Goal: Information Seeking & Learning: Learn about a topic

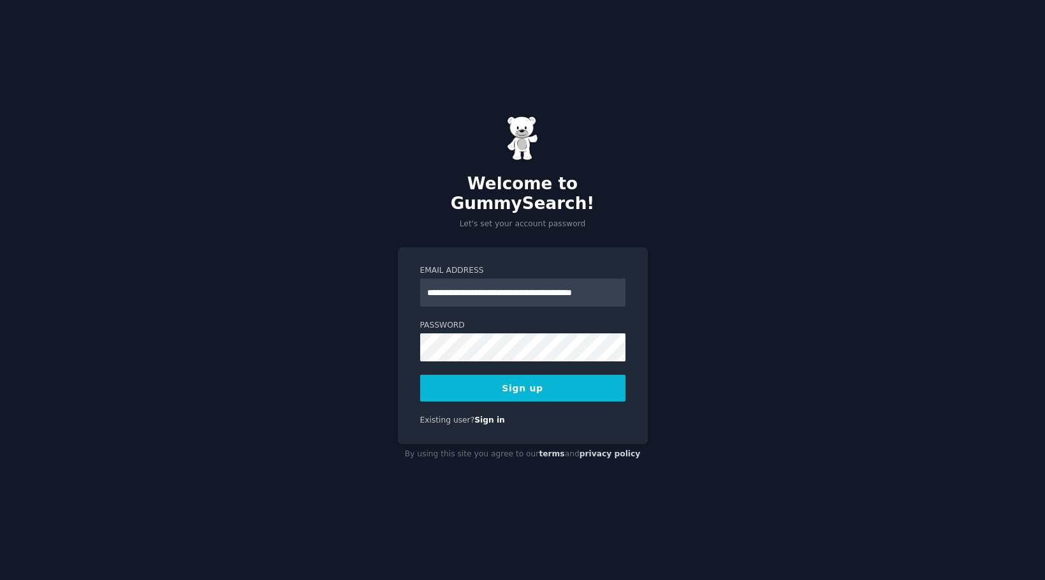
click at [518, 384] on button "Sign up" at bounding box center [522, 388] width 205 height 27
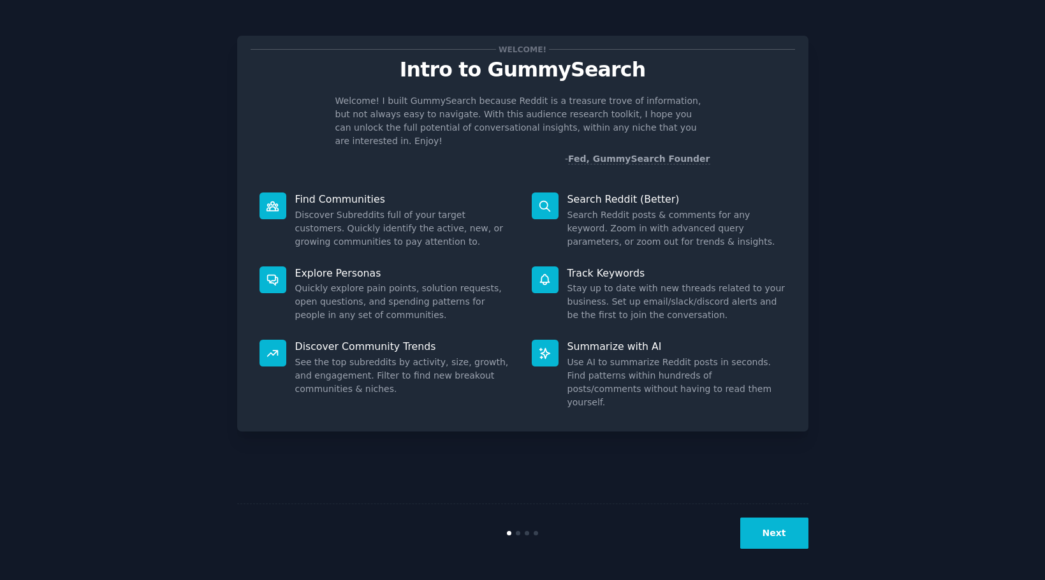
click at [386, 208] on dd "Discover Subreddits full of your target customers. Quickly identify the active,…" at bounding box center [404, 228] width 219 height 40
click at [772, 532] on button "Next" at bounding box center [774, 533] width 68 height 31
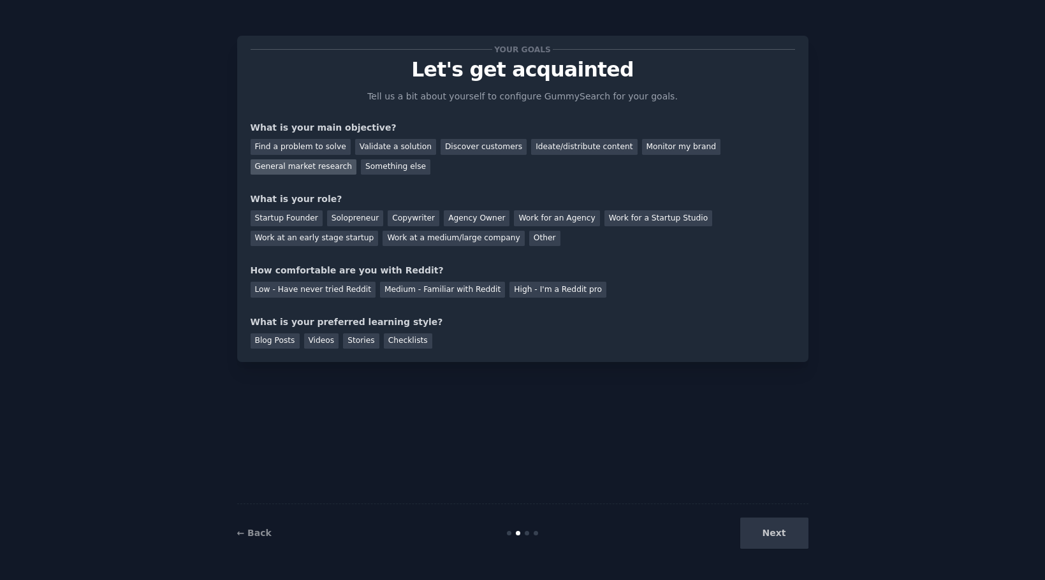
click at [320, 168] on div "General market research" at bounding box center [304, 167] width 106 height 16
click at [470, 146] on div "Discover customers" at bounding box center [484, 147] width 86 height 16
click at [311, 168] on div "General market research" at bounding box center [304, 167] width 106 height 16
click at [479, 144] on div "Discover customers" at bounding box center [484, 147] width 86 height 16
click at [484, 239] on div "Work at a medium/large company" at bounding box center [453, 239] width 142 height 16
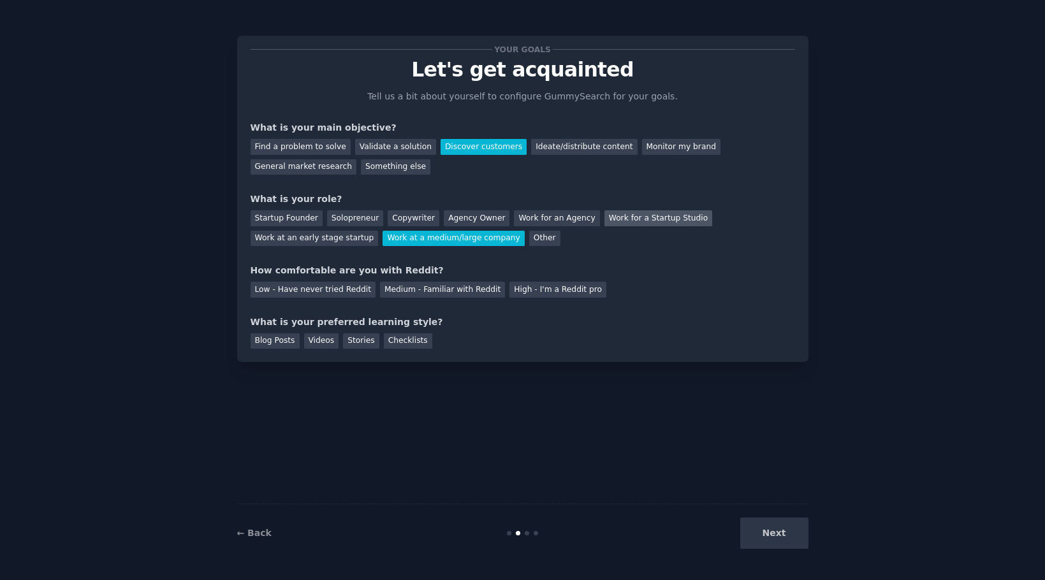
click at [659, 222] on div "Work for a Startup Studio" at bounding box center [658, 218] width 108 height 16
click at [342, 289] on div "Low - Have never tried Reddit" at bounding box center [313, 290] width 125 height 16
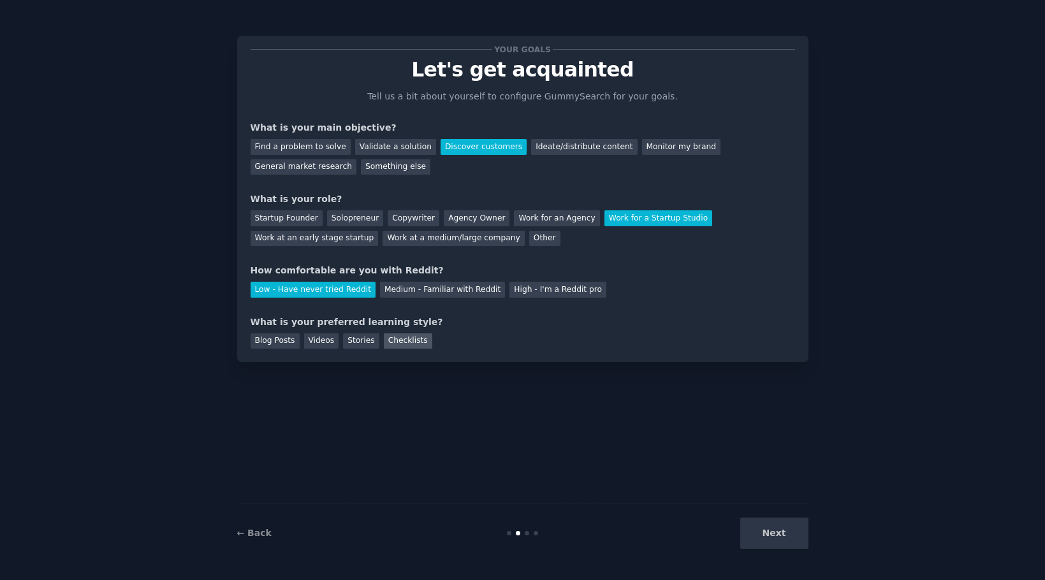
click at [396, 335] on div "Checklists" at bounding box center [408, 341] width 48 height 16
click at [769, 535] on button "Next" at bounding box center [774, 533] width 68 height 31
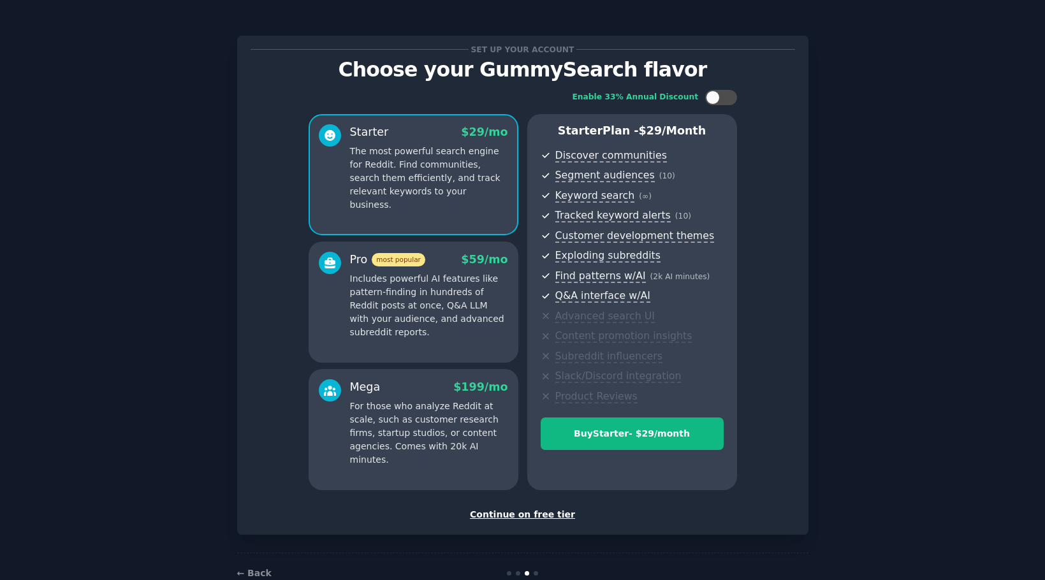
click at [514, 511] on div "Continue on free tier" at bounding box center [523, 514] width 544 height 13
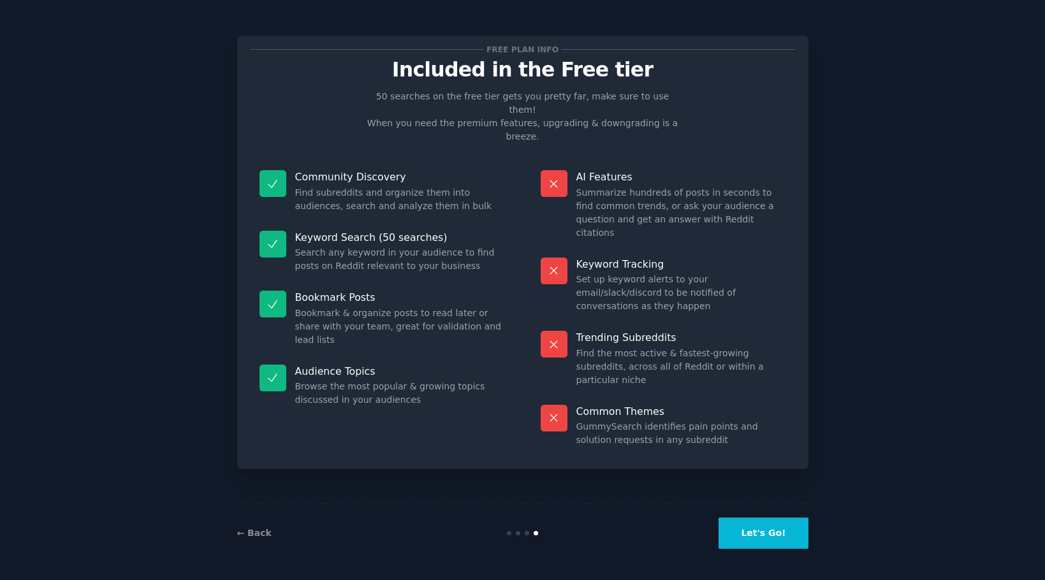
click at [777, 538] on button "Let's Go!" at bounding box center [762, 533] width 89 height 31
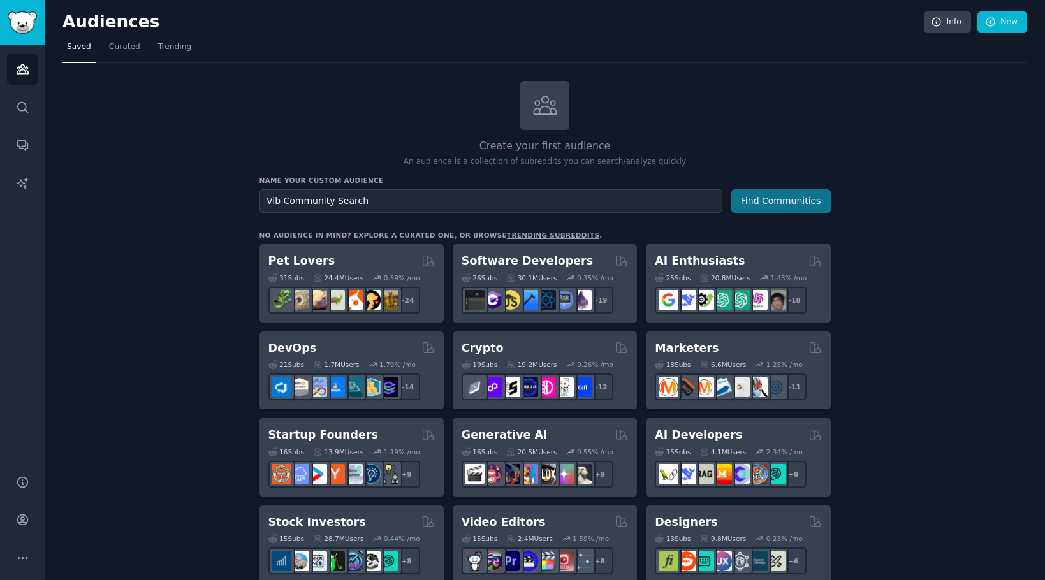
type input "Vib Community Search"
click at [762, 206] on button "Find Communities" at bounding box center [780, 201] width 99 height 24
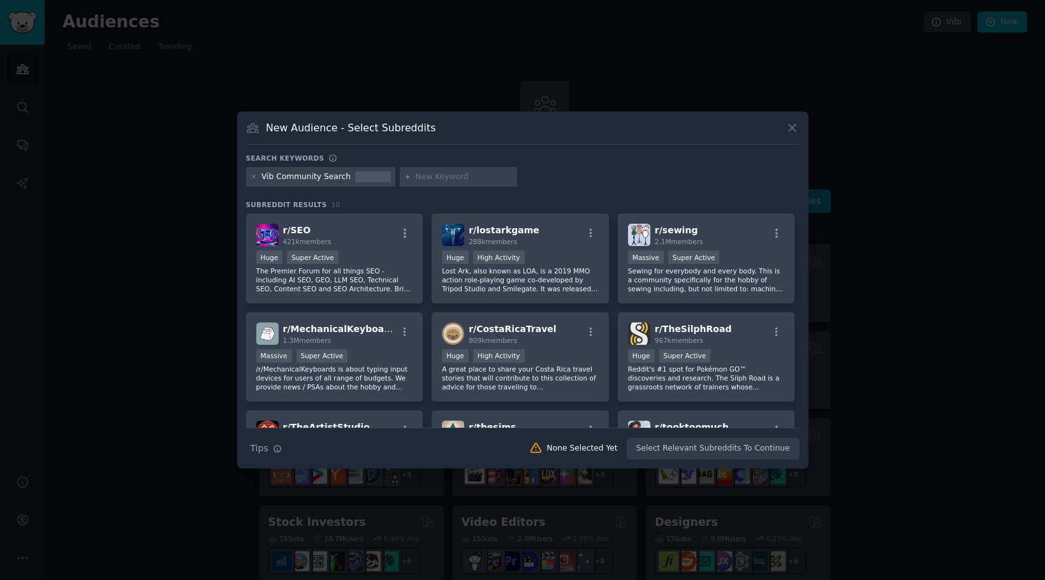
click at [432, 181] on input "text" at bounding box center [464, 176] width 97 height 11
drag, startPoint x: 432, startPoint y: 127, endPoint x: 263, endPoint y: 123, distance: 169.6
click at [263, 123] on div "New Audience - Select Subreddits" at bounding box center [522, 132] width 553 height 24
click at [421, 172] on input "text" at bounding box center [464, 176] width 97 height 11
paste input "SIEM noise"
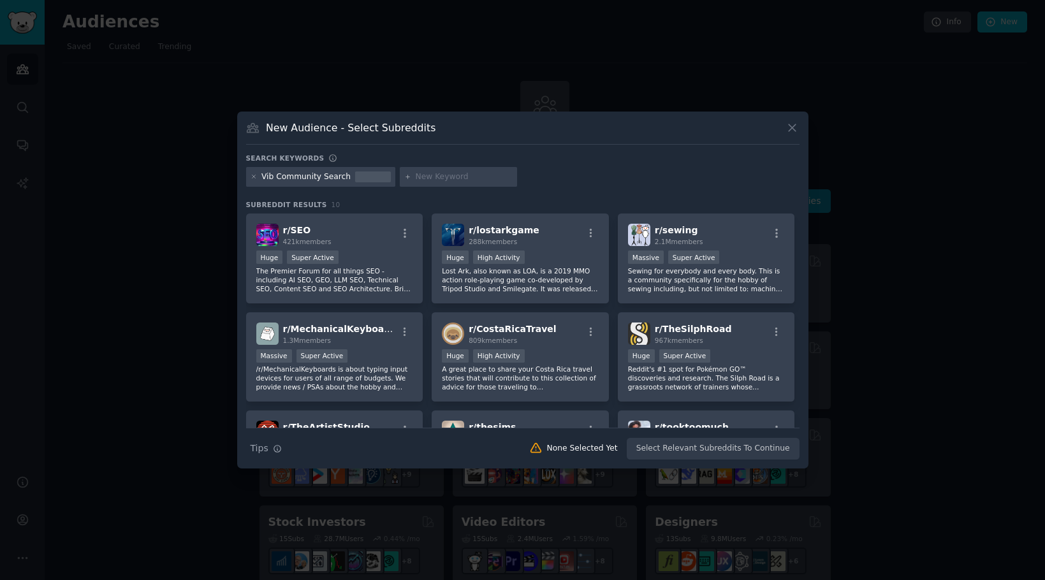
type input "SIEM noise"
click at [406, 176] on icon at bounding box center [407, 176] width 3 height 3
click at [252, 178] on icon at bounding box center [253, 176] width 3 height 3
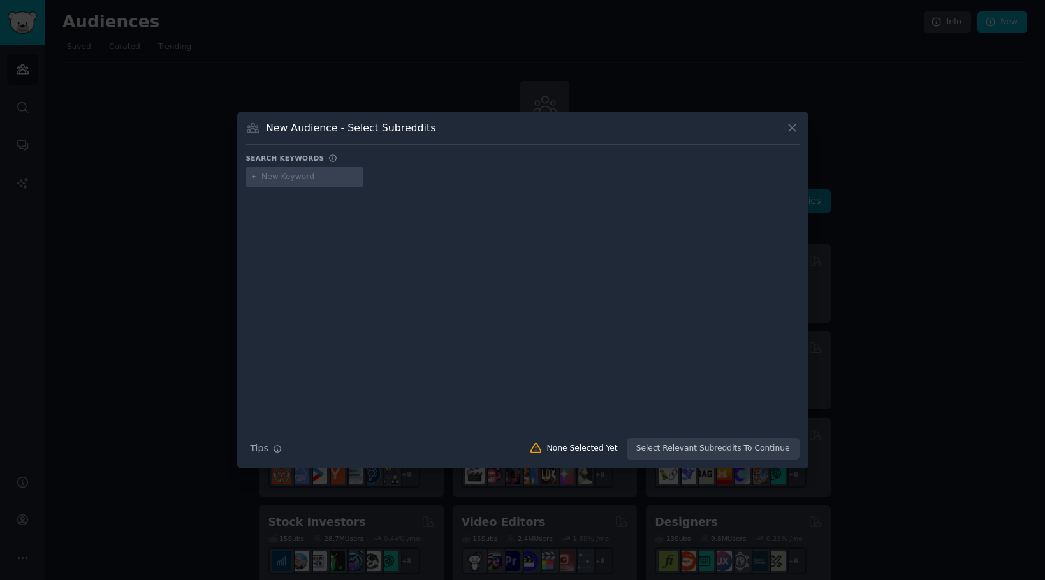
click at [286, 180] on input "text" at bounding box center [309, 176] width 97 height 11
paste input "SIEM noise"
type input "SIEM noise"
click at [253, 178] on icon at bounding box center [254, 176] width 7 height 7
click at [352, 180] on input "text" at bounding box center [309, 176] width 97 height 11
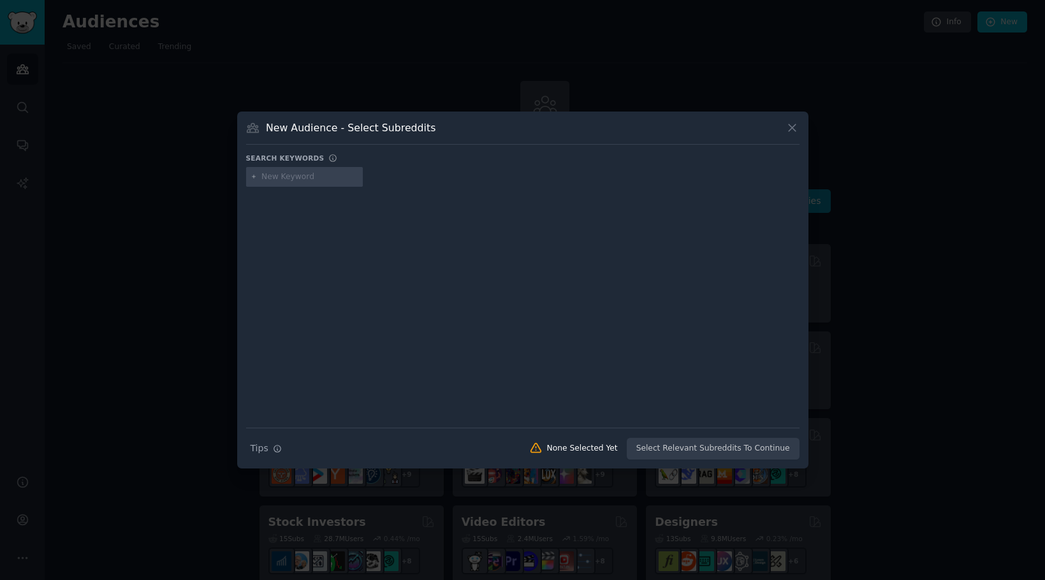
paste input "r/sysadmin"
type input "r/sysadmin"
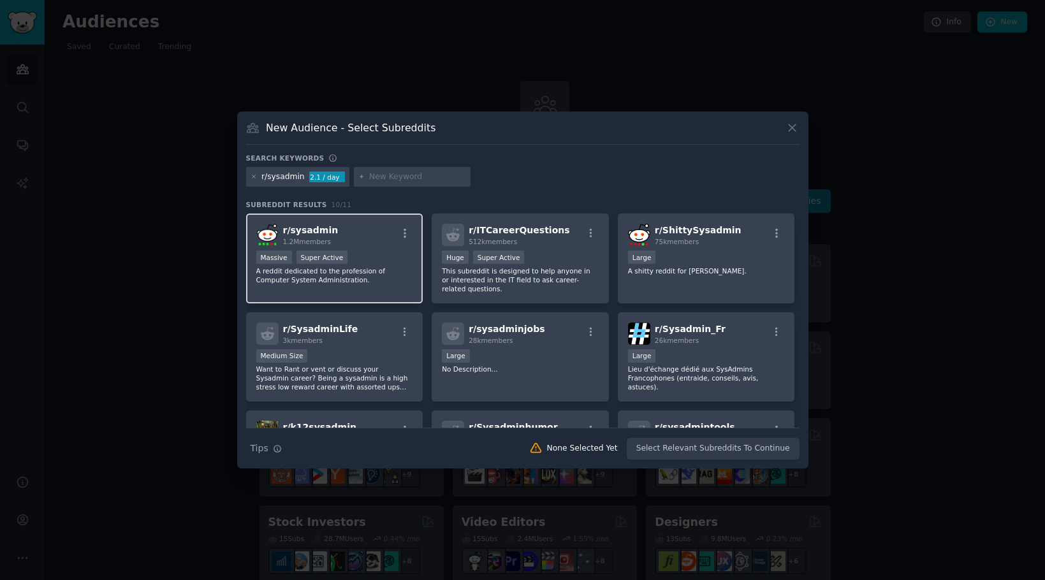
click at [374, 283] on p "A reddit dedicated to the profession of Computer System Administration." at bounding box center [334, 275] width 157 height 18
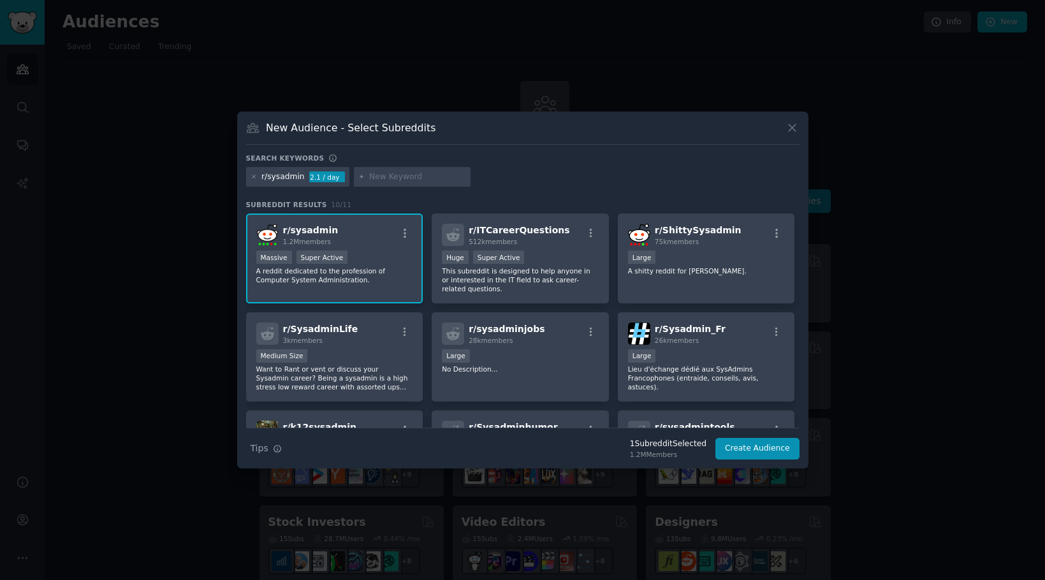
click at [411, 179] on input "text" at bounding box center [417, 176] width 97 height 11
paste input "r/cybersecurity"
type input "r/cybersecurity"
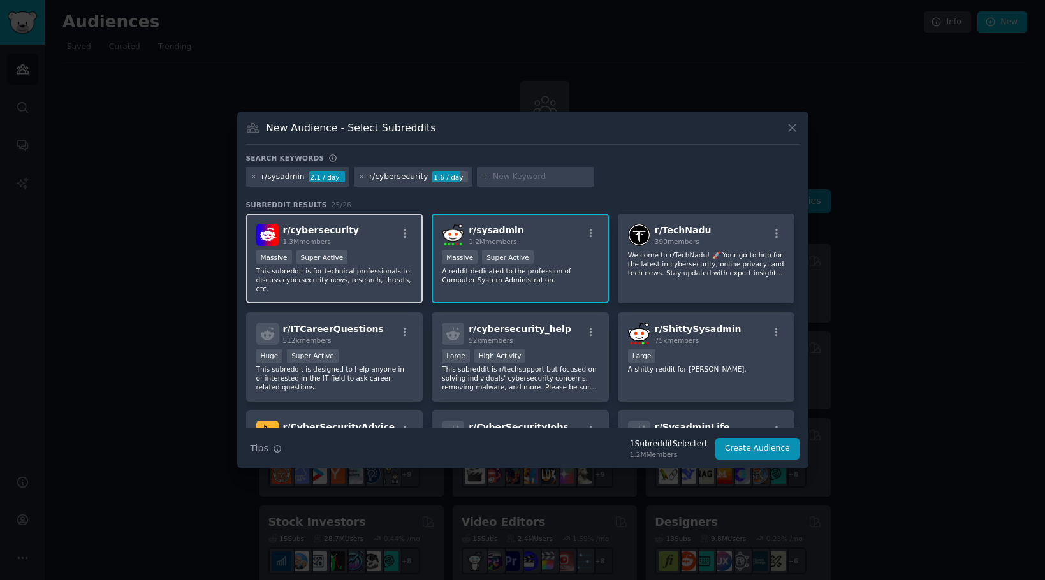
click at [375, 252] on div "Massive Super Active" at bounding box center [334, 259] width 157 height 16
click at [493, 177] on input "text" at bounding box center [541, 176] width 97 height 11
paste input "r/cloud"
type input "r/cloud"
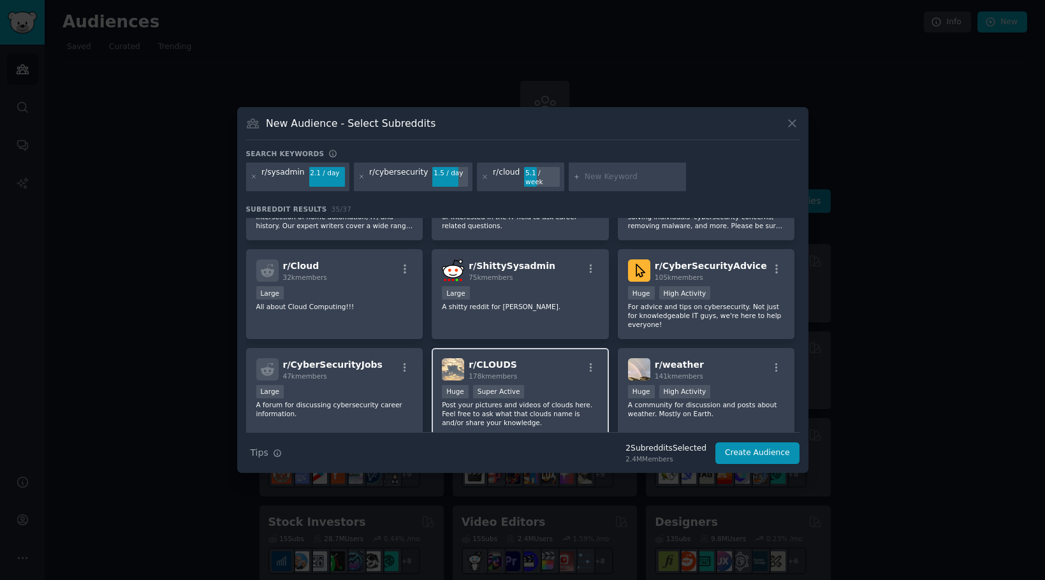
scroll to position [170, 0]
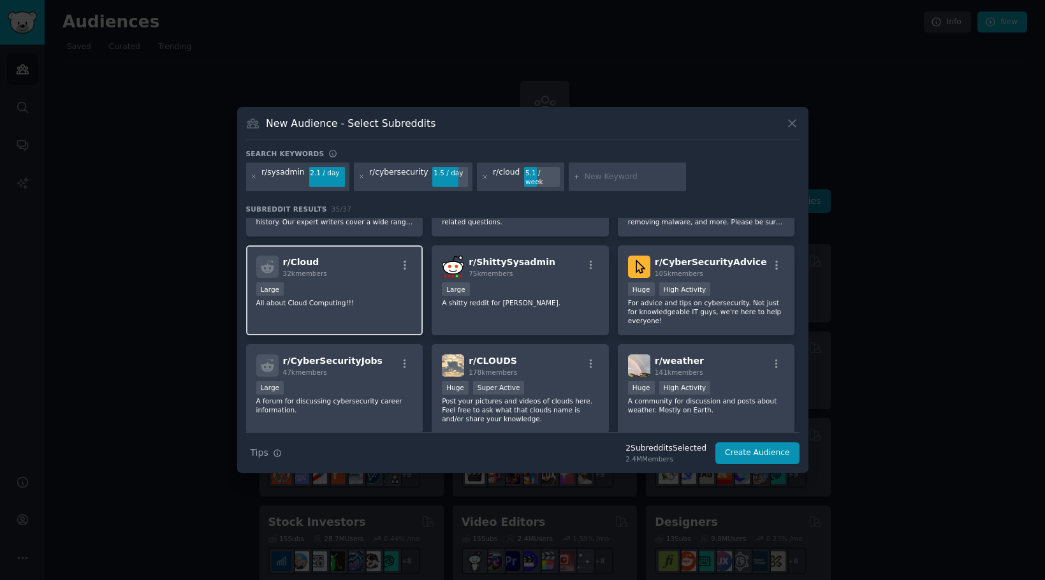
click at [358, 277] on div "r/ Cloud 32k members Large All about Cloud Computing!!!" at bounding box center [334, 290] width 177 height 90
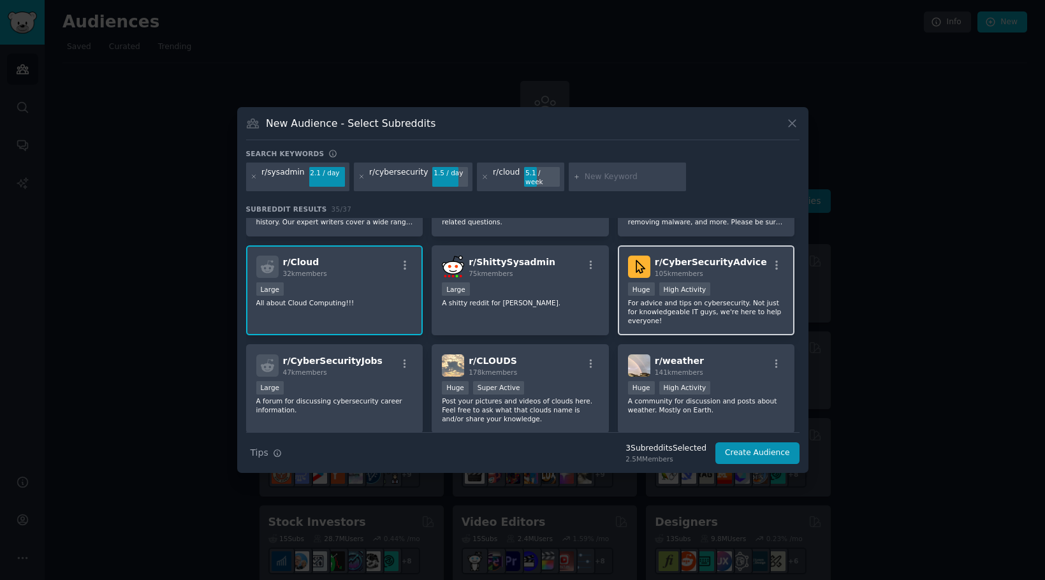
click at [690, 315] on p "For advice and tips on cybersecurity. Not just for knowledgeable IT guys, we're…" at bounding box center [706, 311] width 157 height 27
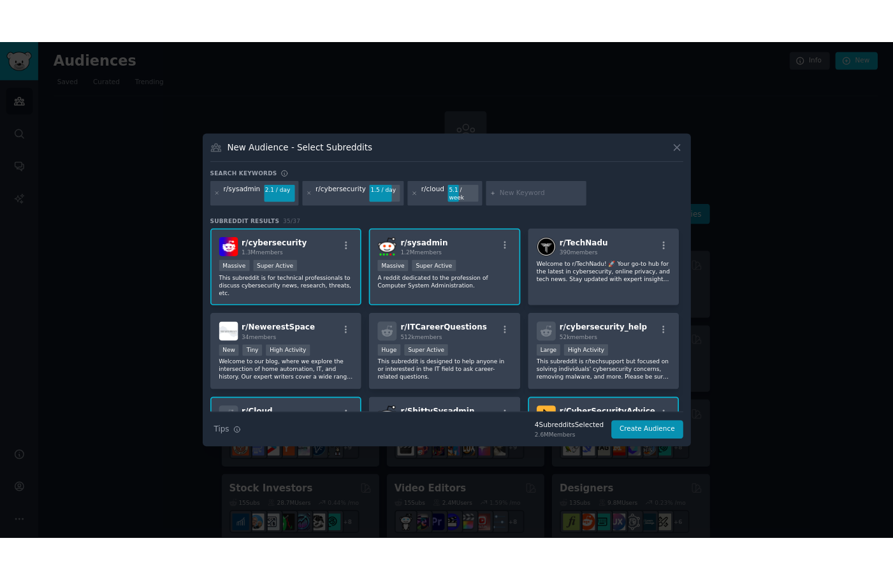
scroll to position [0, 0]
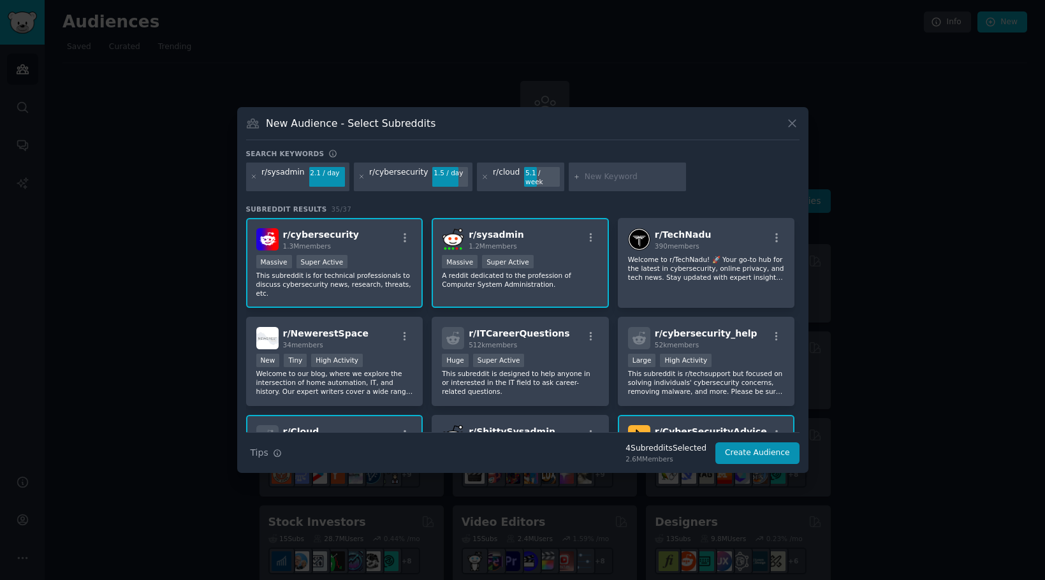
click at [634, 178] on input "text" at bounding box center [633, 176] width 97 height 11
paste input "r/devops"
type input "r/devops"
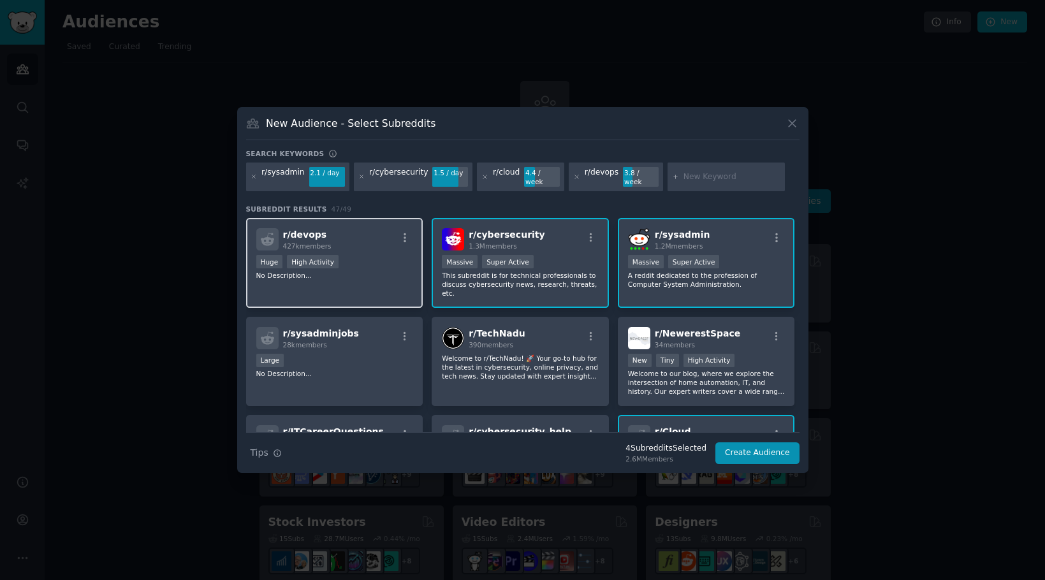
click at [346, 230] on div "r/ devops 427k members" at bounding box center [334, 239] width 157 height 22
click at [758, 454] on button "Create Audience" at bounding box center [757, 453] width 84 height 22
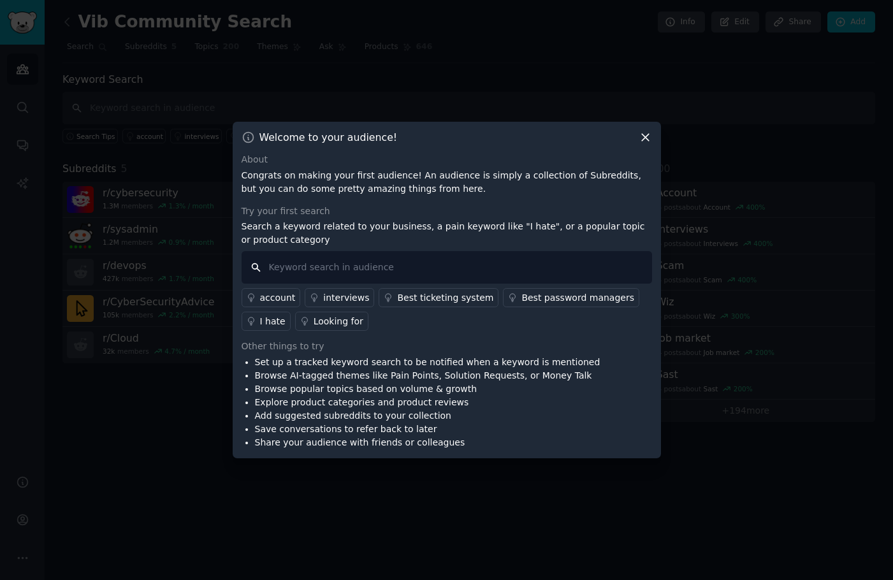
click at [299, 259] on input "text" at bounding box center [447, 267] width 411 height 33
paste input "SIEM noise"
type input "SIEM noise"
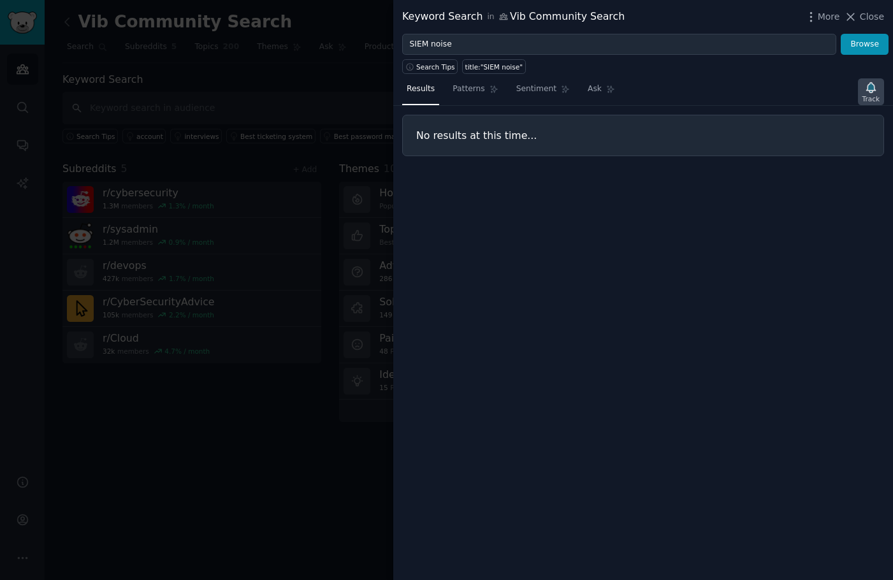
click at [873, 92] on icon "button" at bounding box center [870, 87] width 13 height 13
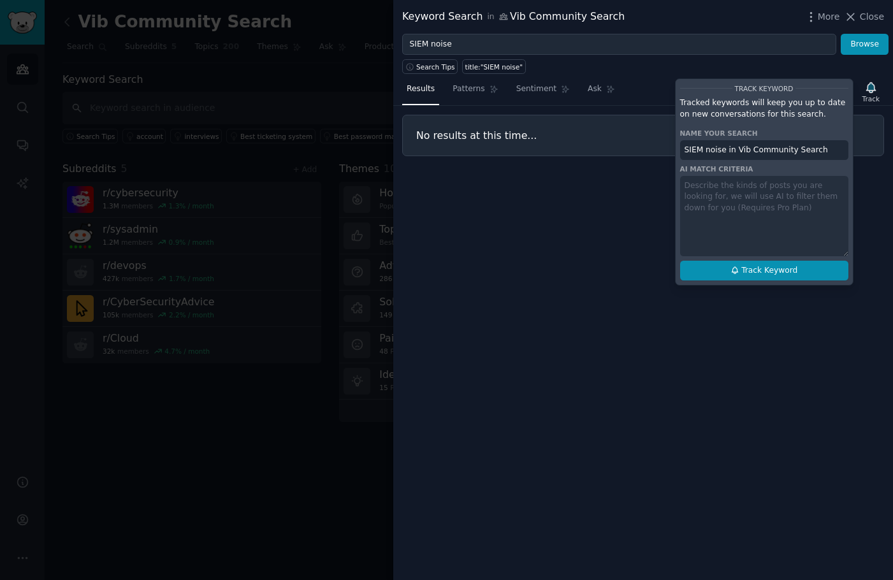
click at [792, 273] on span "Track Keyword" at bounding box center [769, 270] width 56 height 11
type input "SIEM noise in Vib Community Search"
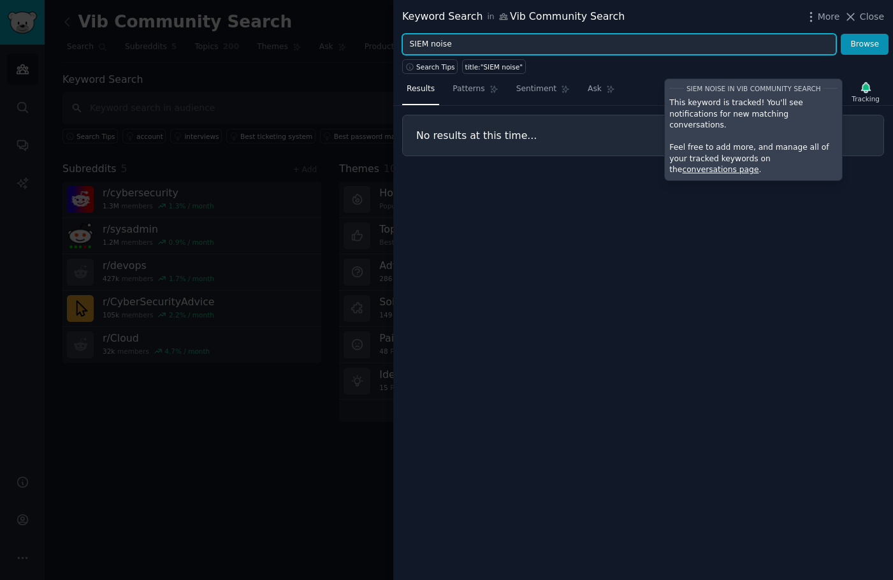
click at [607, 48] on input "SIEM noise" at bounding box center [619, 45] width 434 height 22
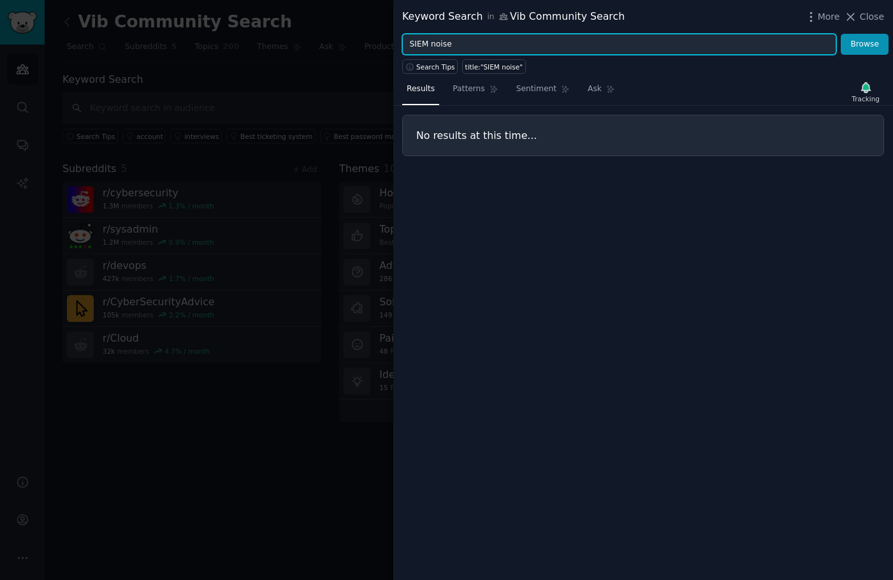
drag, startPoint x: 468, startPoint y: 50, endPoint x: 333, endPoint y: 47, distance: 134.5
click at [333, 47] on div "Keyword Search in Vib Community Search More Close SIEM noise Browse Search Tips…" at bounding box center [446, 290] width 893 height 580
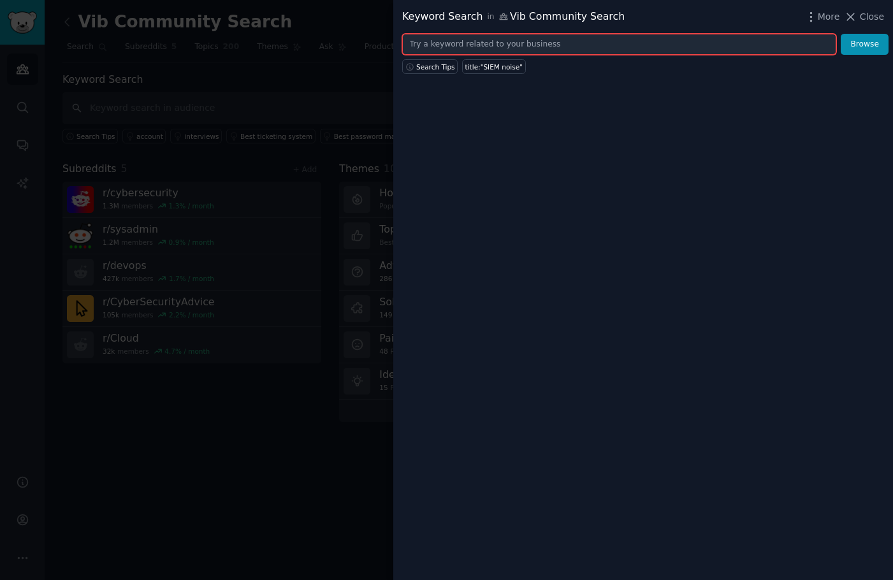
paste input "cloud costs"
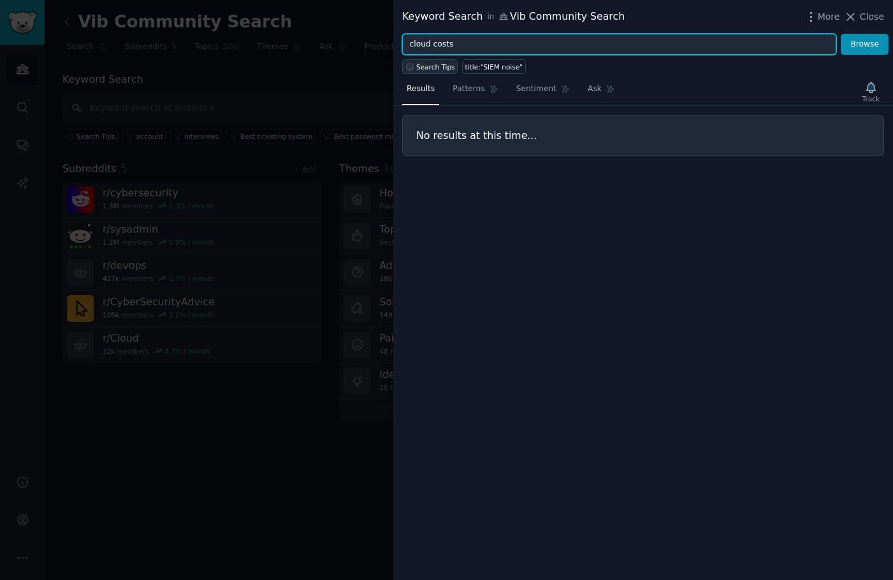
click at [432, 70] on span "Search Tips" at bounding box center [435, 66] width 39 height 9
type input "cloud costs"
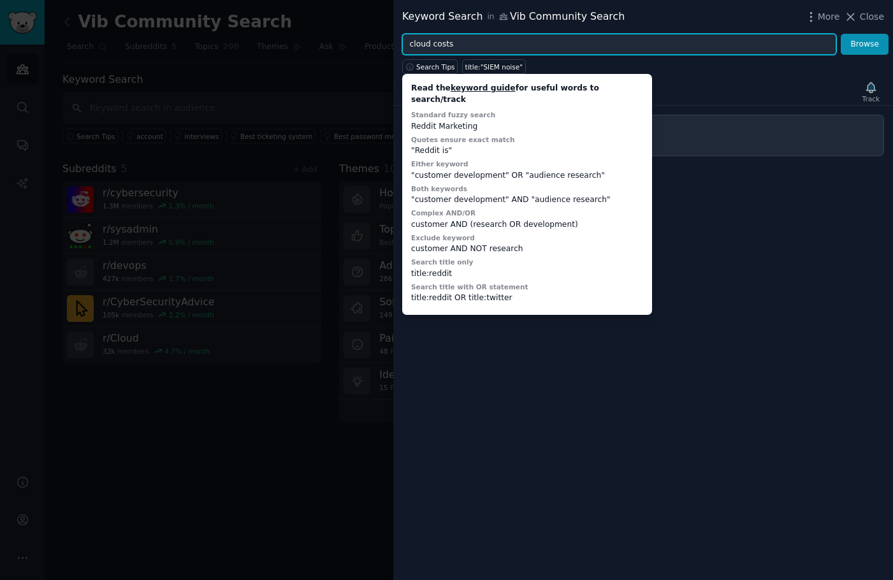
click at [456, 45] on input "cloud costs" at bounding box center [619, 45] width 434 height 22
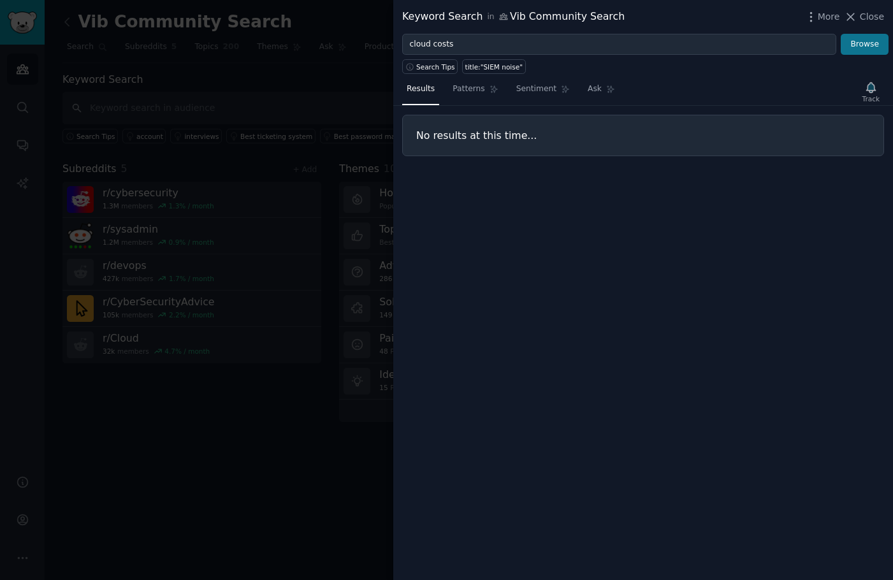
click at [855, 42] on button "Browse" at bounding box center [865, 45] width 48 height 22
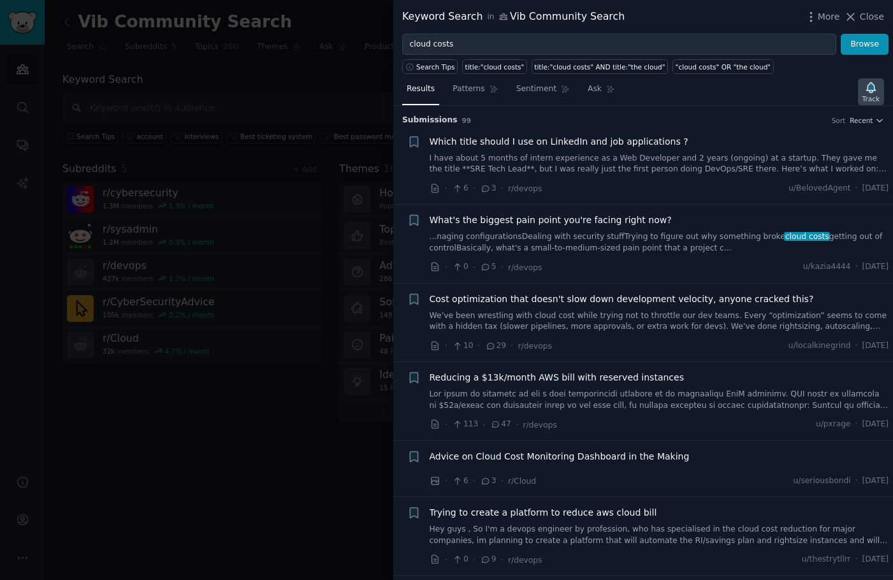
click at [873, 93] on icon "button" at bounding box center [870, 87] width 13 height 13
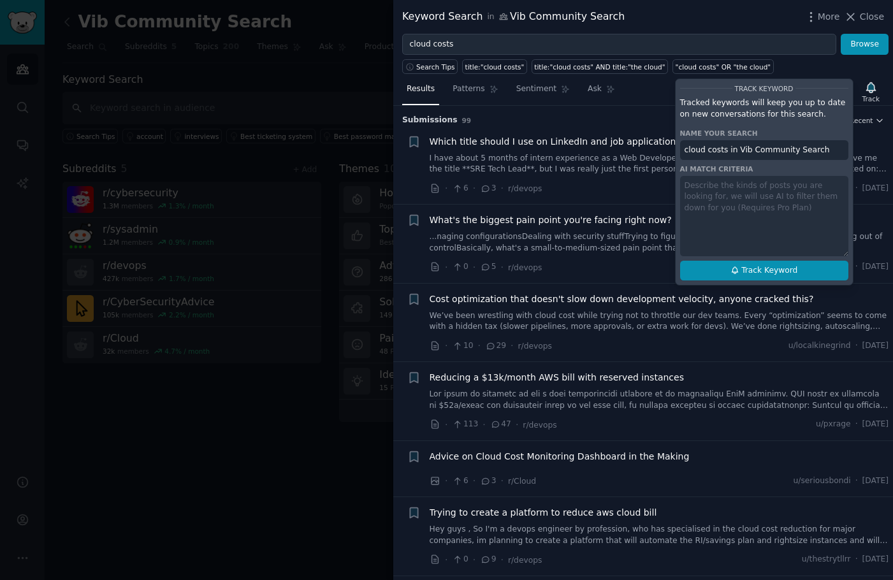
click at [743, 274] on span "Track Keyword" at bounding box center [769, 270] width 56 height 11
type input "cloud costs in Vib Community Search"
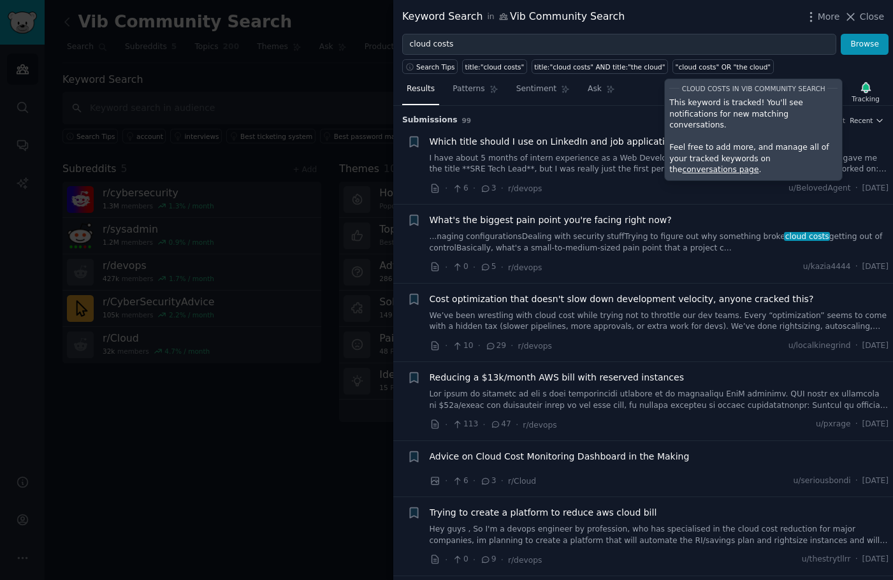
click at [636, 266] on div "· 0 · 5 · r/devops u/kazia4444 · [DATE]" at bounding box center [660, 267] width 460 height 13
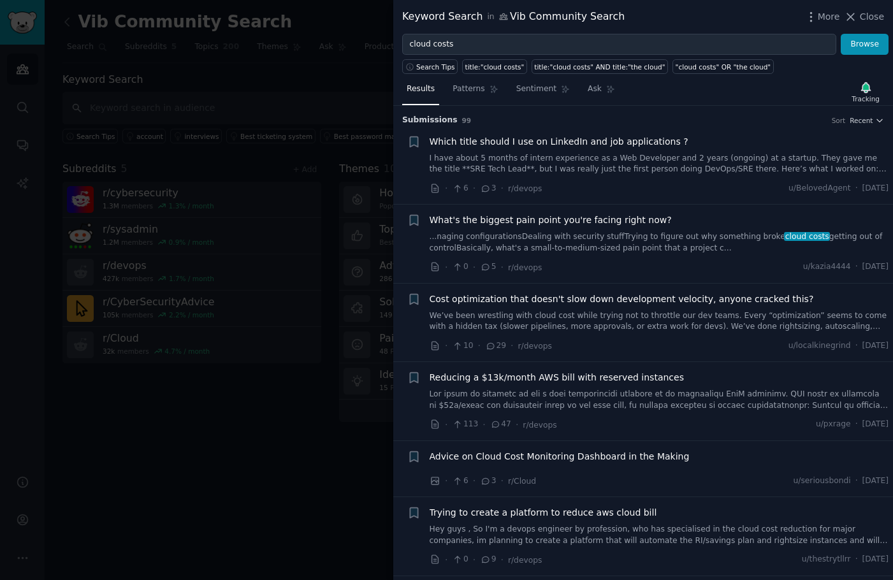
click at [624, 344] on div "· 10 · 29 · r/devops u/localkinegrind · [DATE]" at bounding box center [660, 345] width 460 height 13
click at [574, 330] on div "Cost optimization that doesn't slow down development velocity, anyone cracked t…" at bounding box center [660, 323] width 460 height 61
click at [437, 343] on icon at bounding box center [435, 345] width 11 height 11
click at [416, 294] on icon "button" at bounding box center [414, 299] width 8 height 10
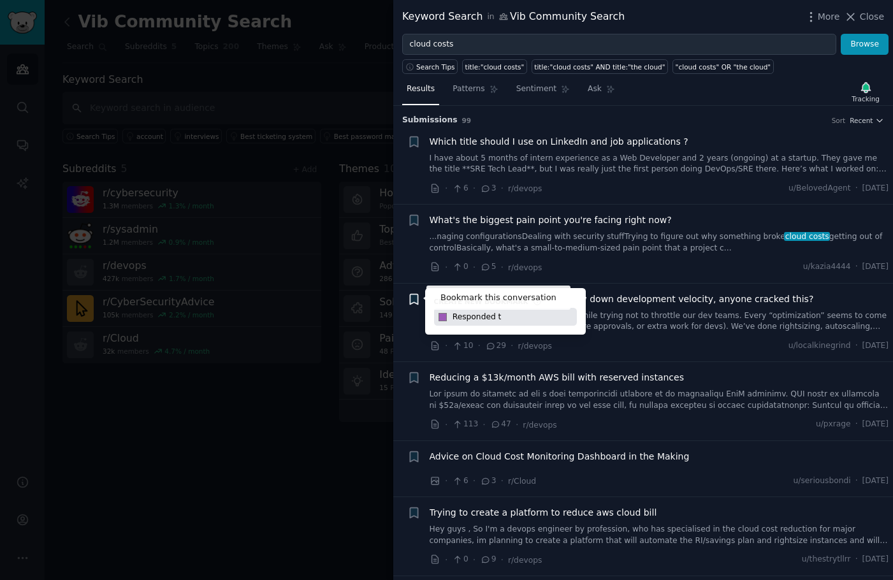
type input "Responded to"
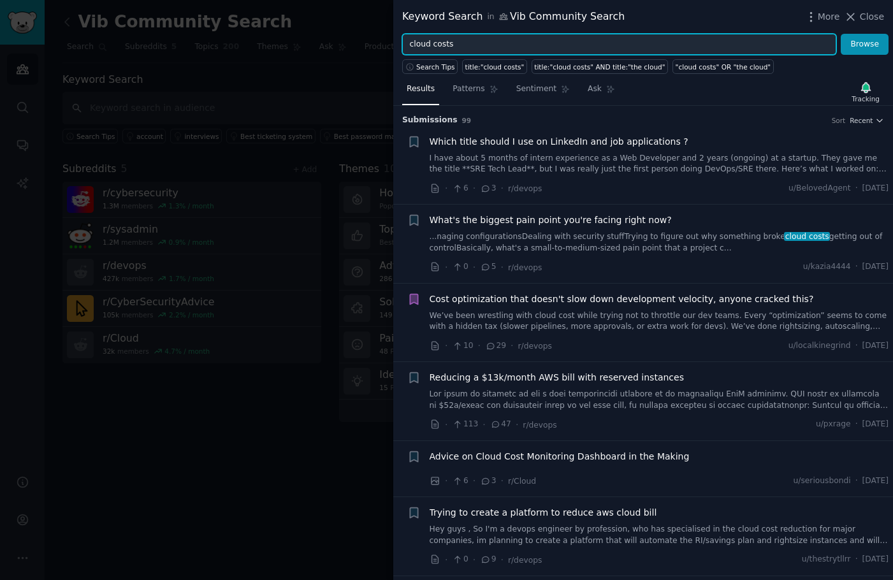
drag, startPoint x: 477, startPoint y: 47, endPoint x: 244, endPoint y: 6, distance: 237.4
click at [244, 6] on div "Keyword Search in Vib Community Search More Close cloud costs Browse Search Tip…" at bounding box center [446, 290] width 893 height 580
paste input "ompliance"
type input "compliance"
click at [865, 44] on button "Browse" at bounding box center [865, 45] width 48 height 22
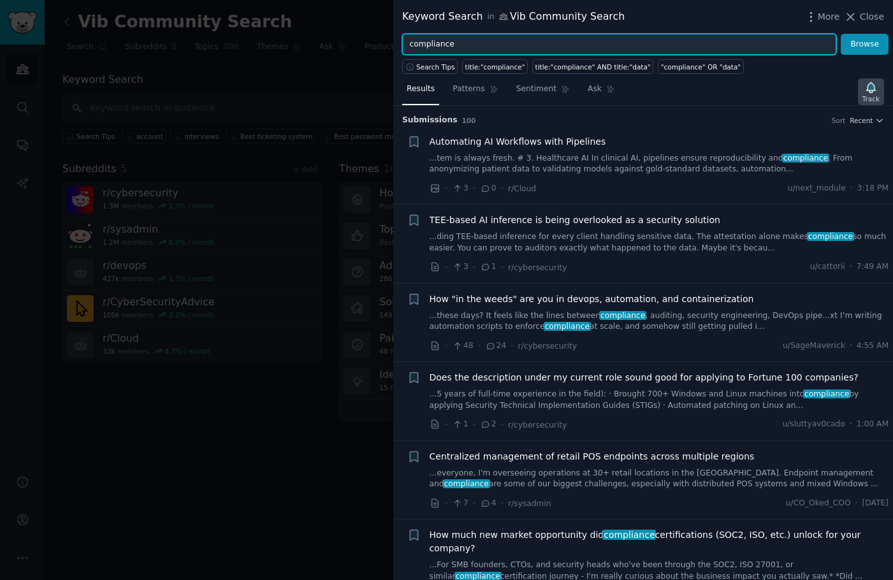
click at [870, 87] on icon "button" at bounding box center [870, 87] width 9 height 10
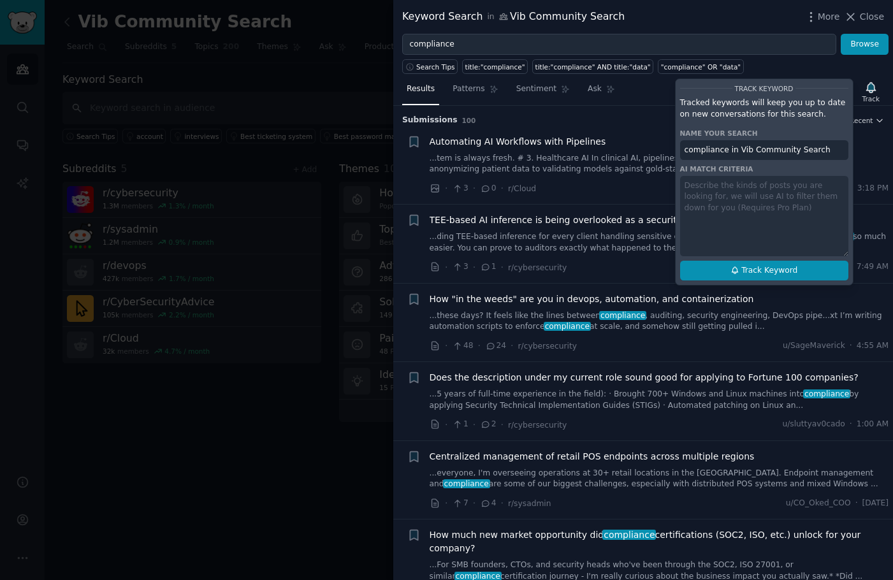
click at [787, 267] on span "Track Keyword" at bounding box center [769, 270] width 56 height 11
type input "compliance in Vib Community Search"
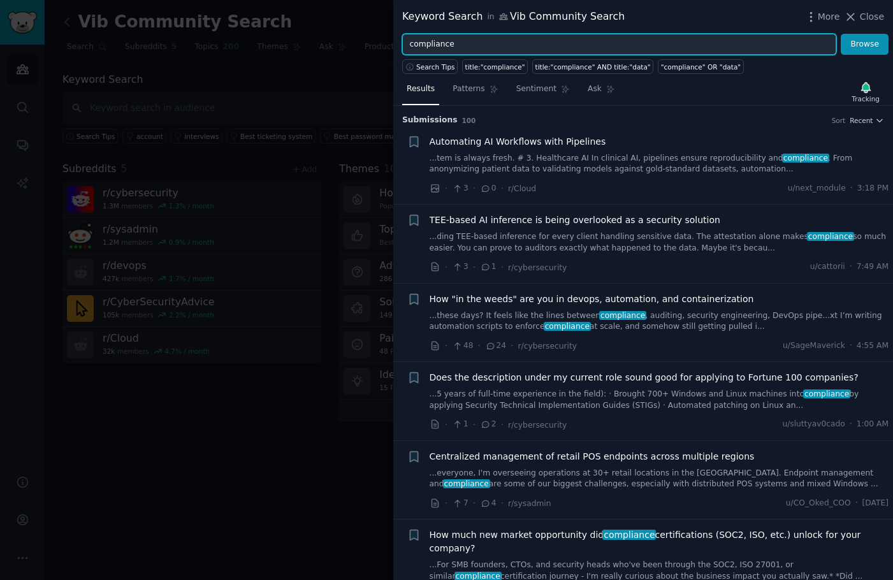
drag, startPoint x: 459, startPoint y: 45, endPoint x: 231, endPoint y: 38, distance: 227.7
click at [231, 38] on div "Keyword Search in Vib Community Search More Close compliance Browse Search Tips…" at bounding box center [446, 290] width 893 height 580
paste input "IR playbook"
type input "IR playbook"
click at [865, 44] on button "Browse" at bounding box center [865, 45] width 48 height 22
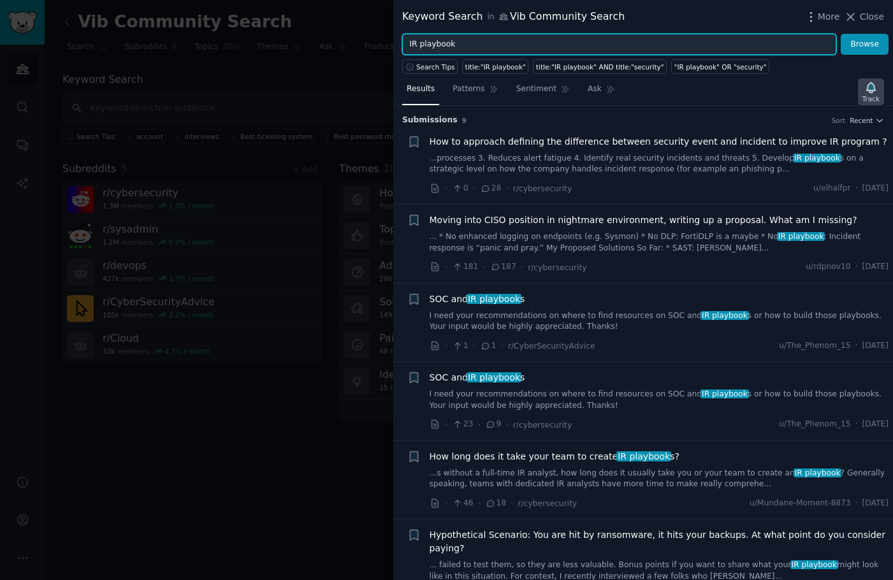
click at [871, 91] on icon "button" at bounding box center [870, 87] width 9 height 10
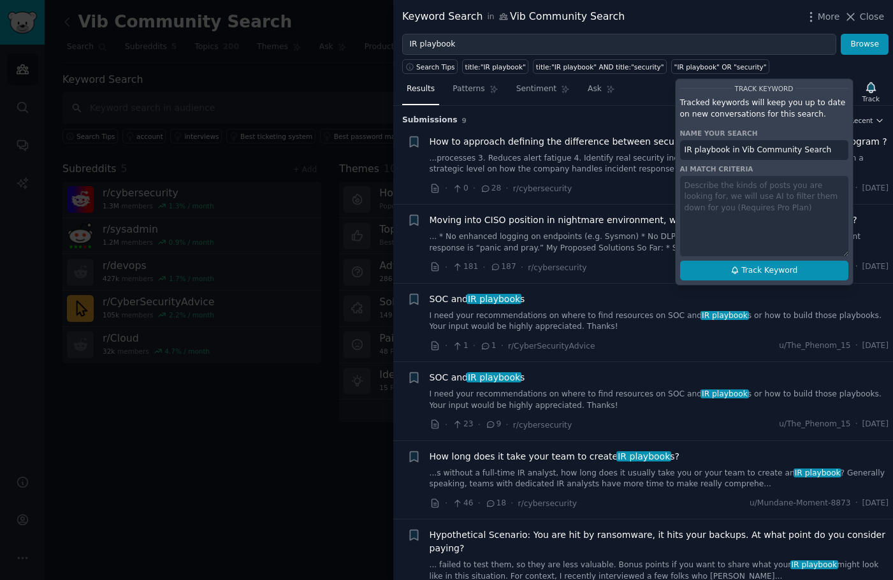
click at [743, 272] on span "Track Keyword" at bounding box center [769, 270] width 56 height 11
type input "IR playbook in Vib Community Search"
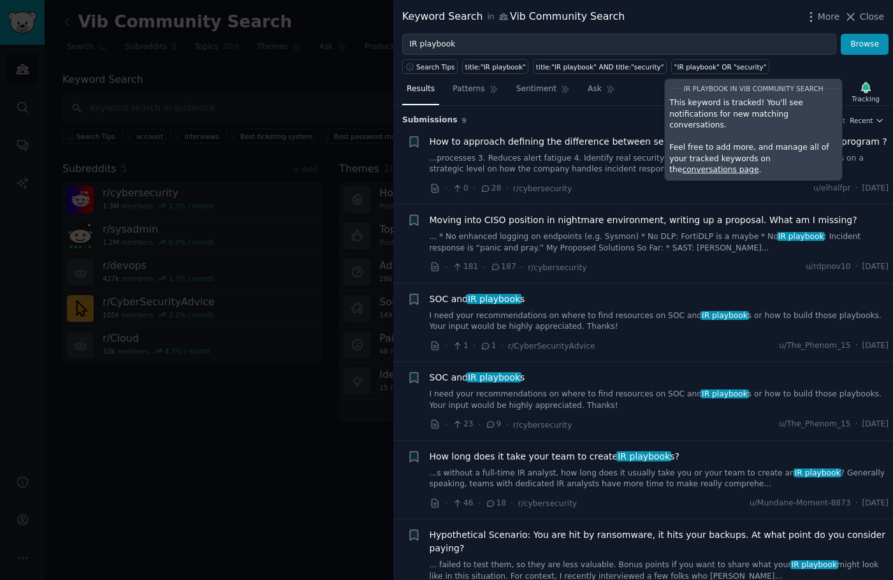
click at [604, 382] on div "SOC and IR playbook s" at bounding box center [660, 377] width 460 height 13
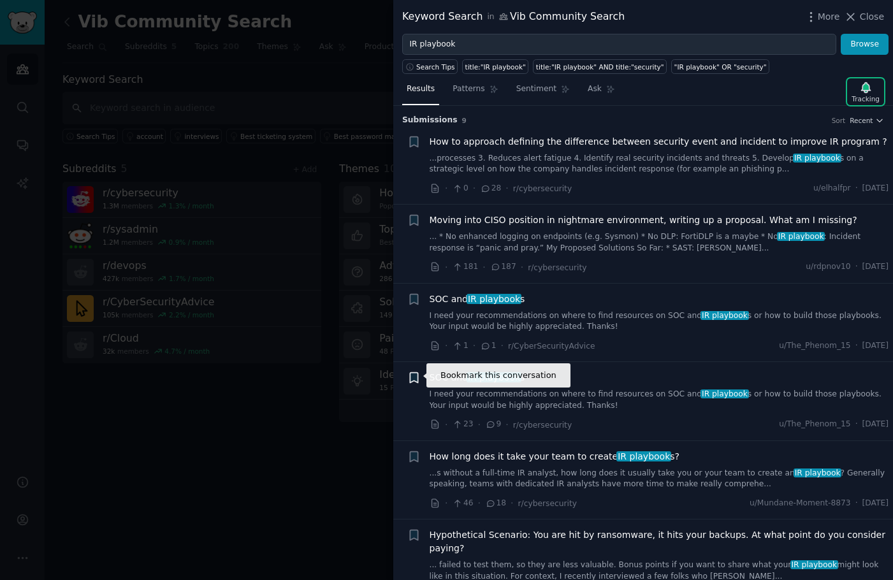
click at [415, 377] on icon "button" at bounding box center [414, 378] width 8 height 10
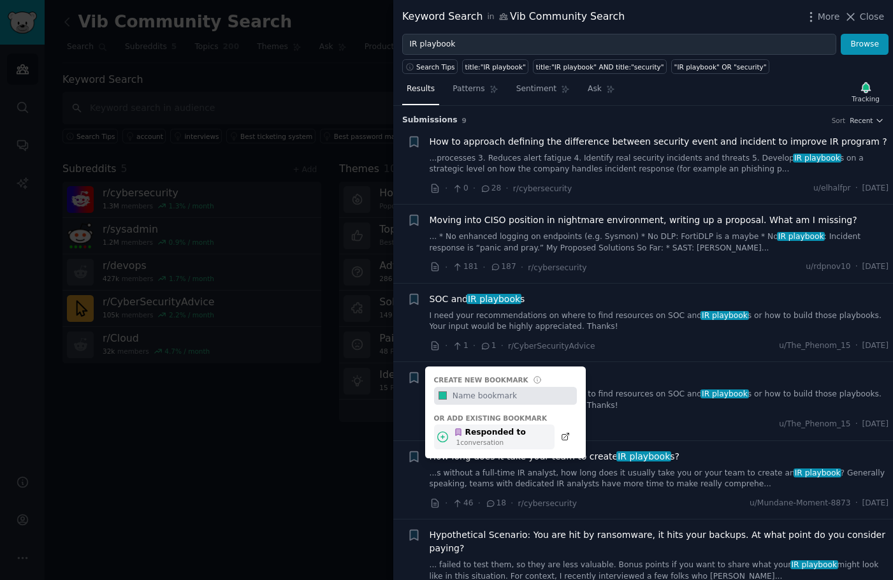
click at [464, 432] on div "Responded to" at bounding box center [490, 432] width 72 height 11
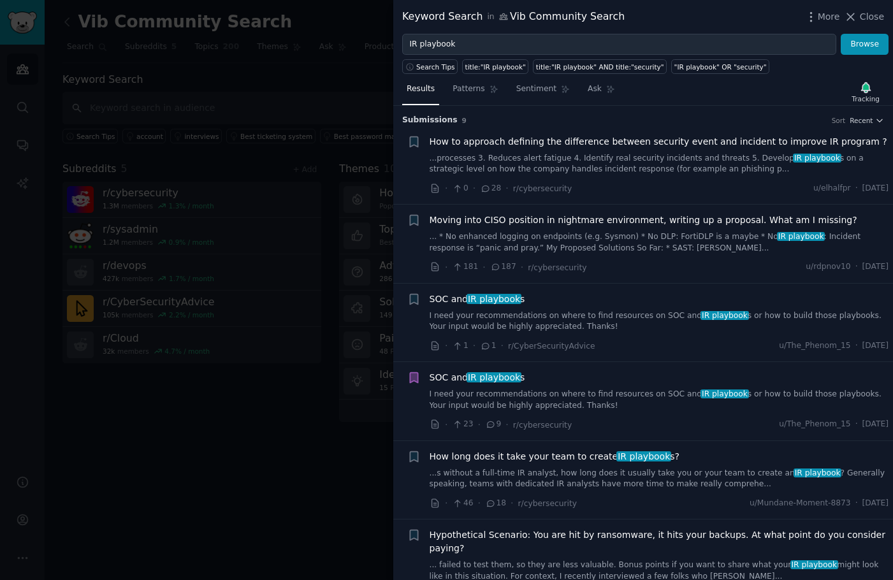
click at [590, 411] on div "SOC and IR playbook s I need your recommendations on where to find resources on…" at bounding box center [660, 401] width 460 height 61
click at [435, 419] on icon at bounding box center [435, 424] width 11 height 11
click at [188, 454] on div at bounding box center [446, 290] width 893 height 580
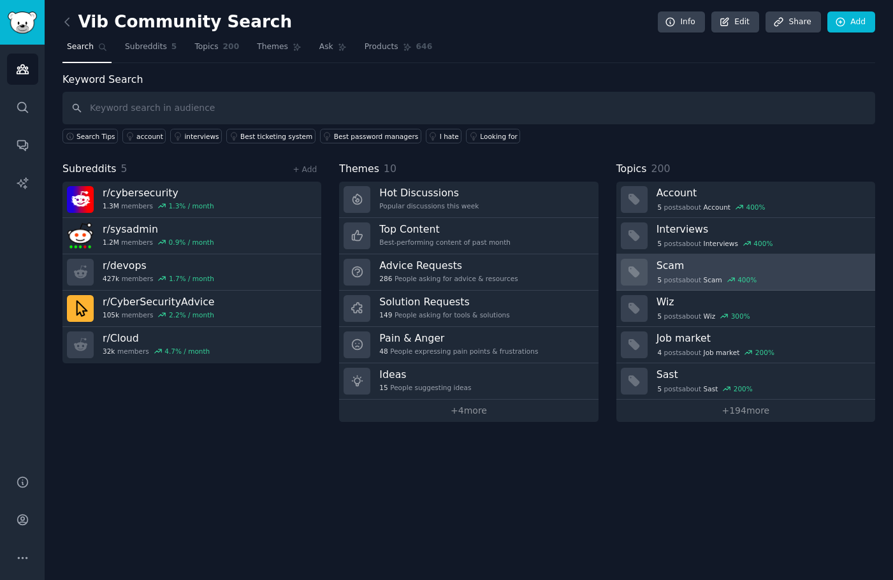
click at [681, 274] on div "5 post s about Scam 400 %" at bounding box center [707, 279] width 101 height 11
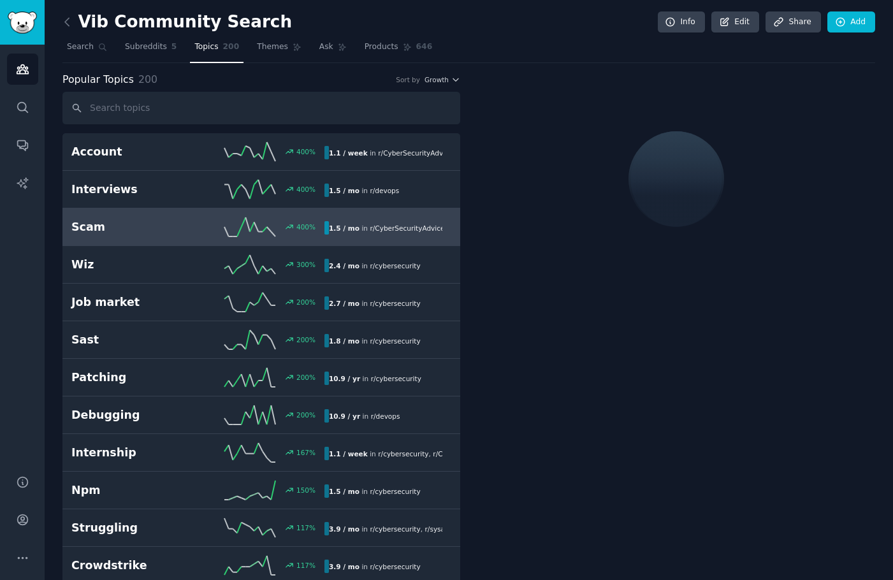
click at [205, 232] on div "400 %" at bounding box center [261, 226] width 127 height 19
click at [66, 24] on icon at bounding box center [67, 21] width 13 height 13
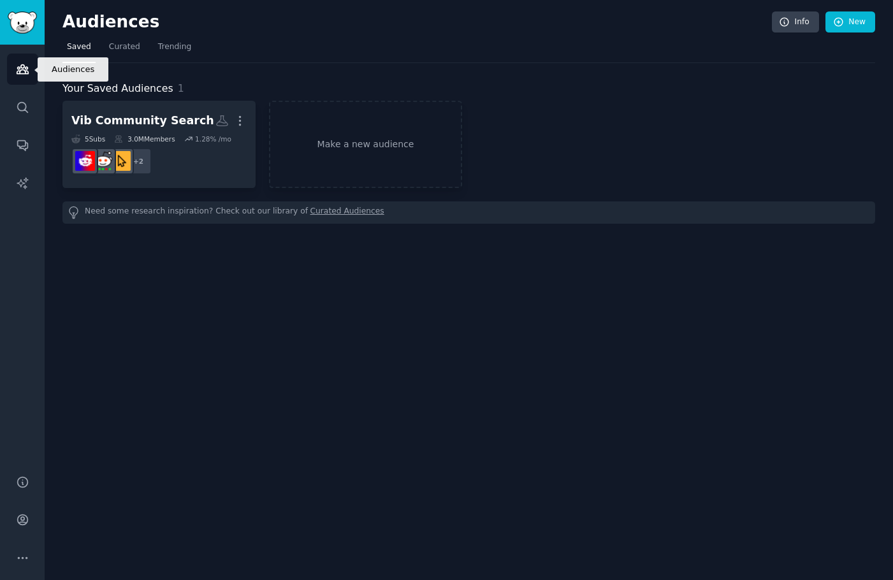
click at [31, 73] on link "Audiences" at bounding box center [22, 69] width 31 height 31
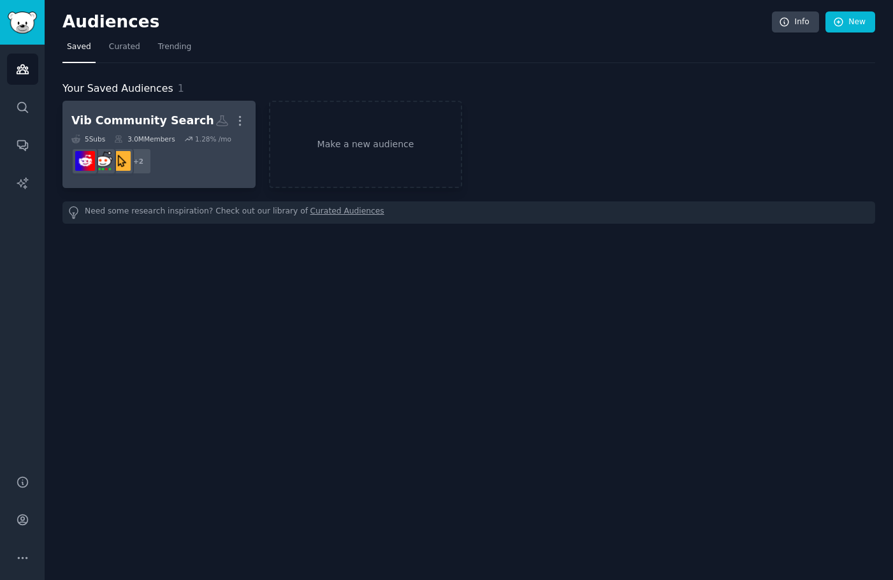
click at [179, 159] on dd "+ 2" at bounding box center [158, 161] width 175 height 36
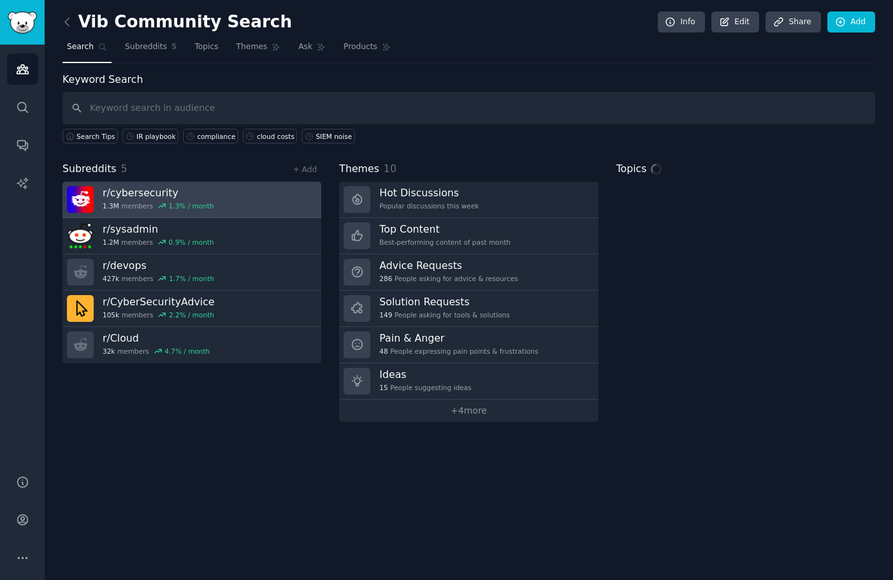
click at [168, 191] on h3 "r/ cybersecurity" at bounding box center [159, 192] width 112 height 13
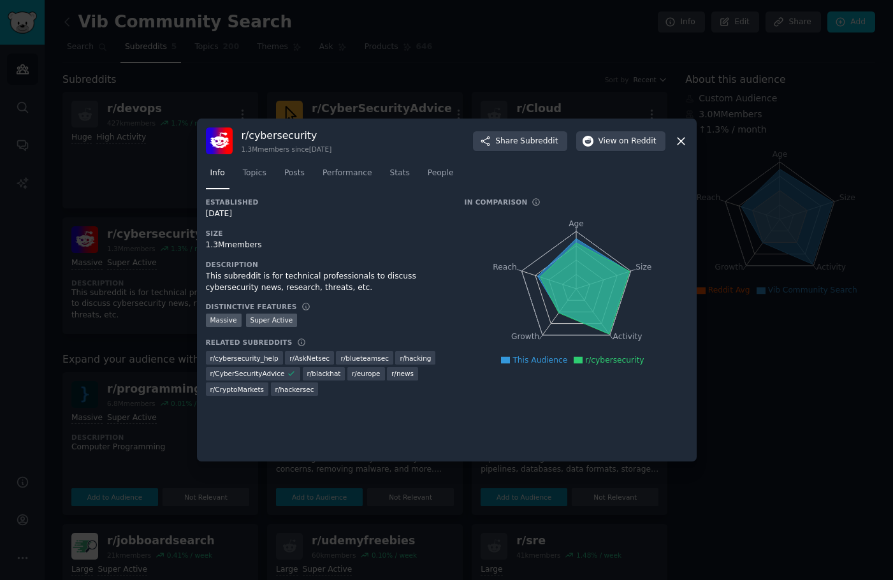
click at [750, 398] on div at bounding box center [446, 290] width 893 height 580
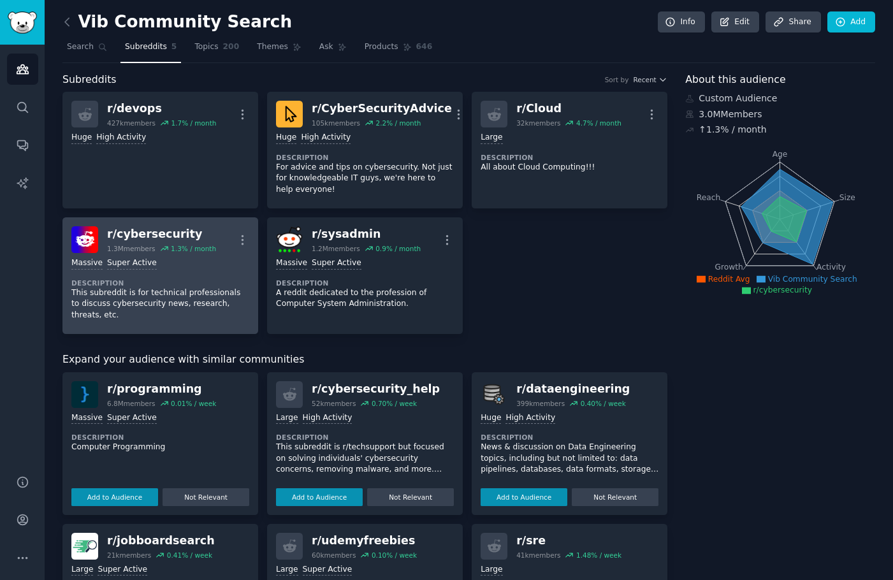
click at [231, 266] on div "Massive Super Active" at bounding box center [160, 264] width 178 height 12
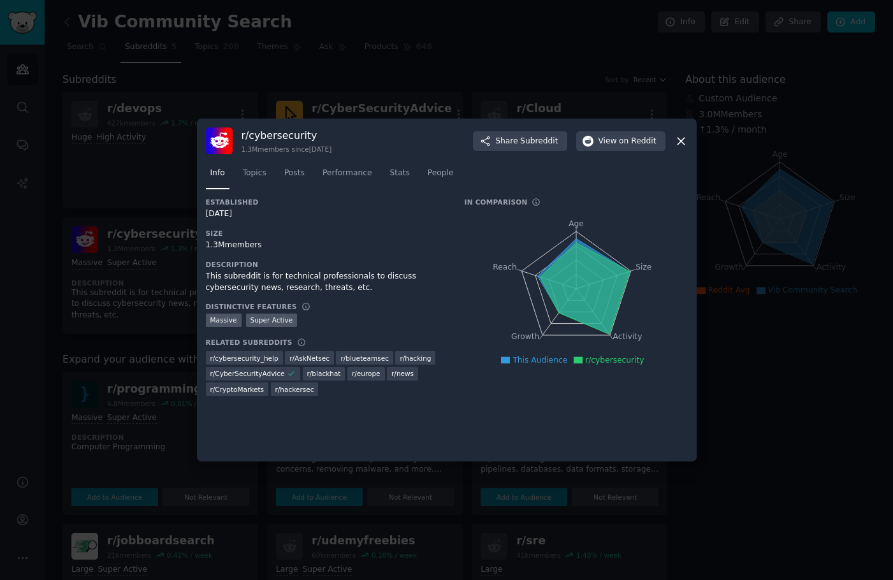
click at [117, 199] on div at bounding box center [446, 290] width 893 height 580
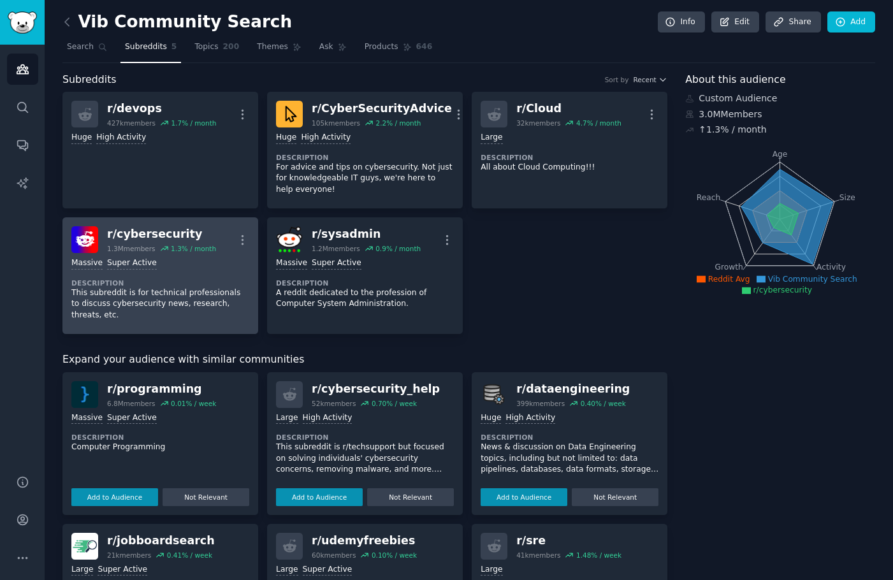
click at [112, 233] on div "r/ cybersecurity" at bounding box center [161, 234] width 109 height 16
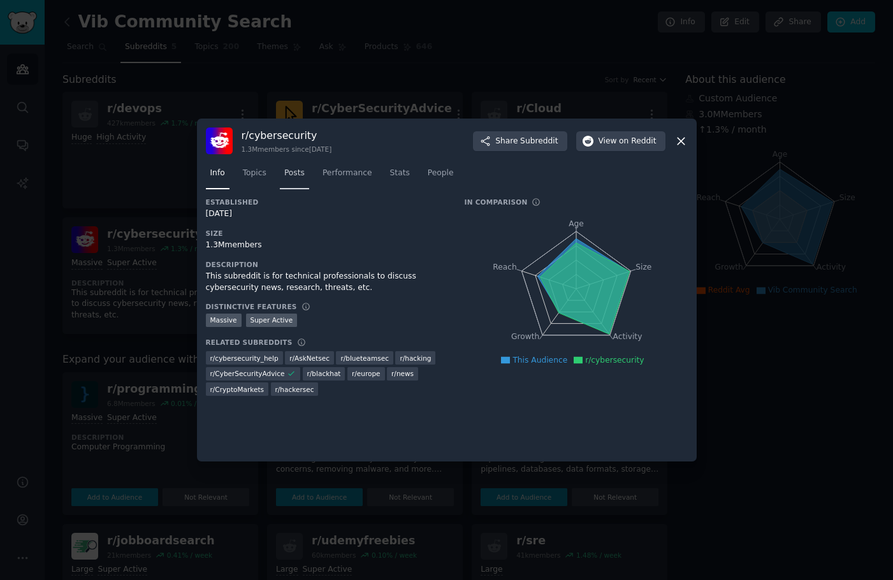
click at [297, 173] on span "Posts" at bounding box center [294, 173] width 20 height 11
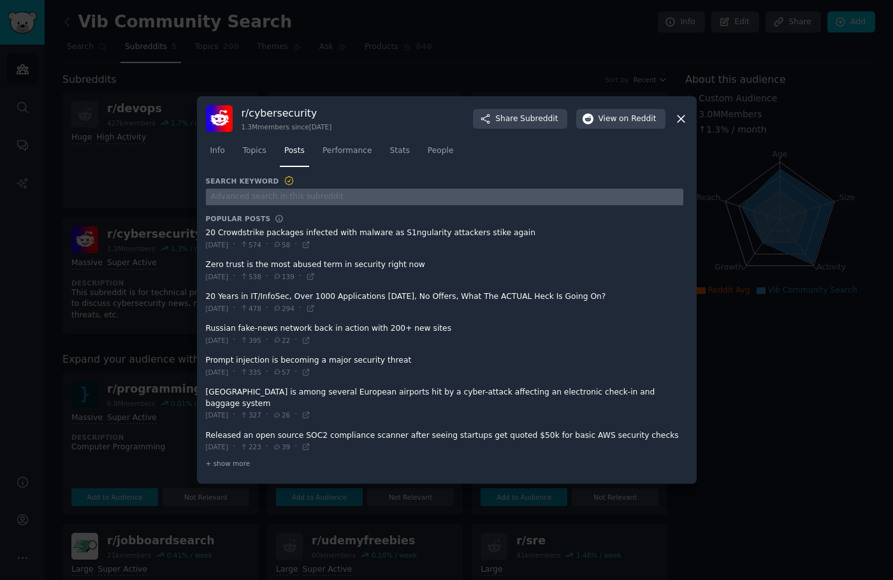
click at [296, 205] on input "text" at bounding box center [444, 197] width 477 height 17
paste input "cloud spend"
type input "cloud spend"
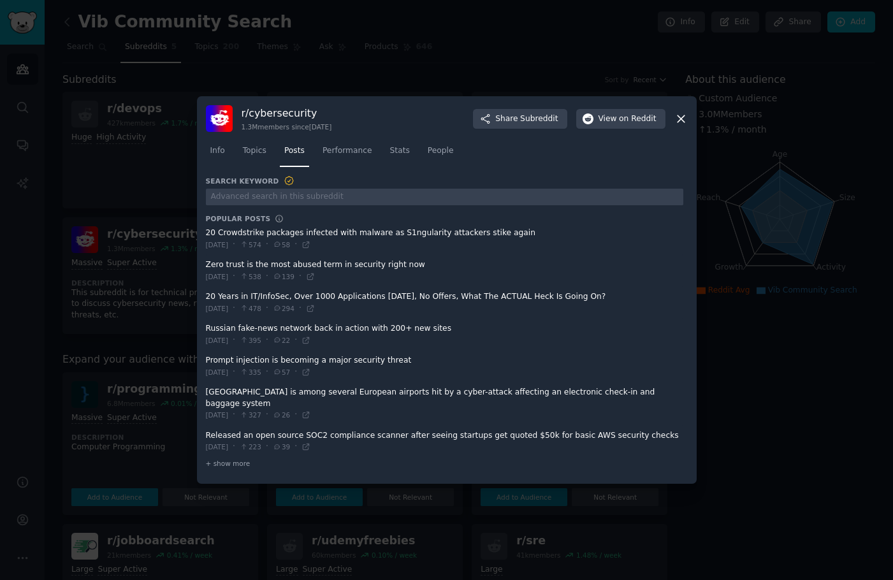
click at [778, 415] on div at bounding box center [446, 290] width 893 height 580
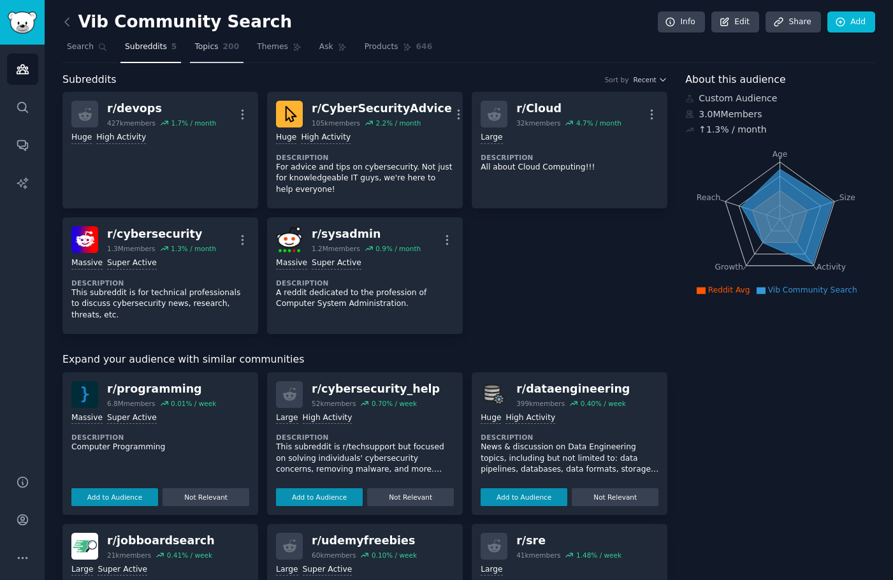
click at [224, 43] on span "200" at bounding box center [231, 46] width 17 height 11
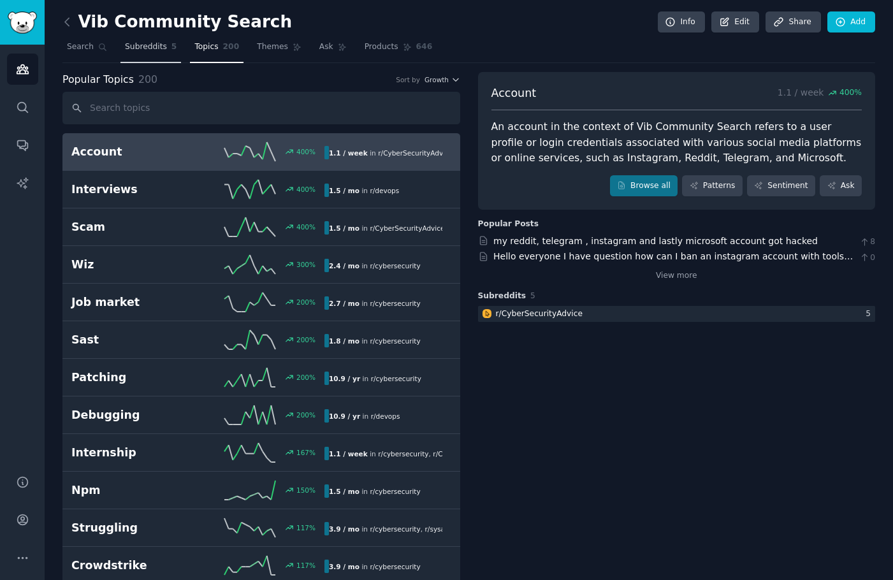
click at [149, 52] on span "Subreddits" at bounding box center [146, 46] width 42 height 11
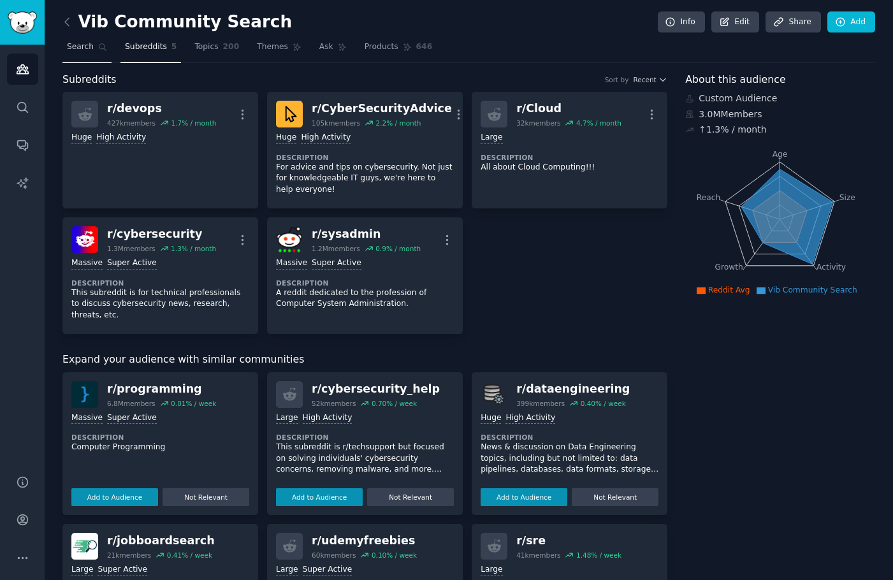
click at [82, 51] on span "Search" at bounding box center [80, 46] width 27 height 11
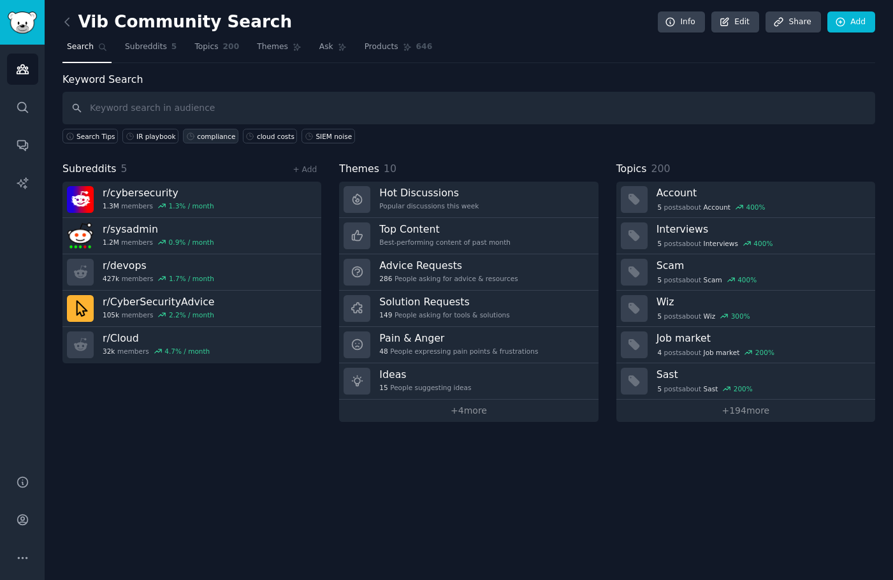
click at [201, 135] on div "compliance" at bounding box center [216, 136] width 38 height 9
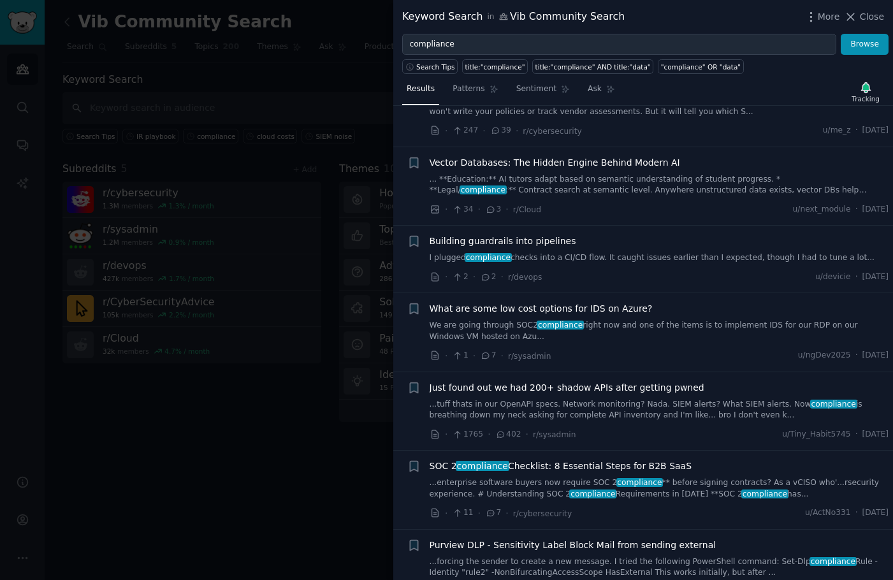
scroll to position [1353, 0]
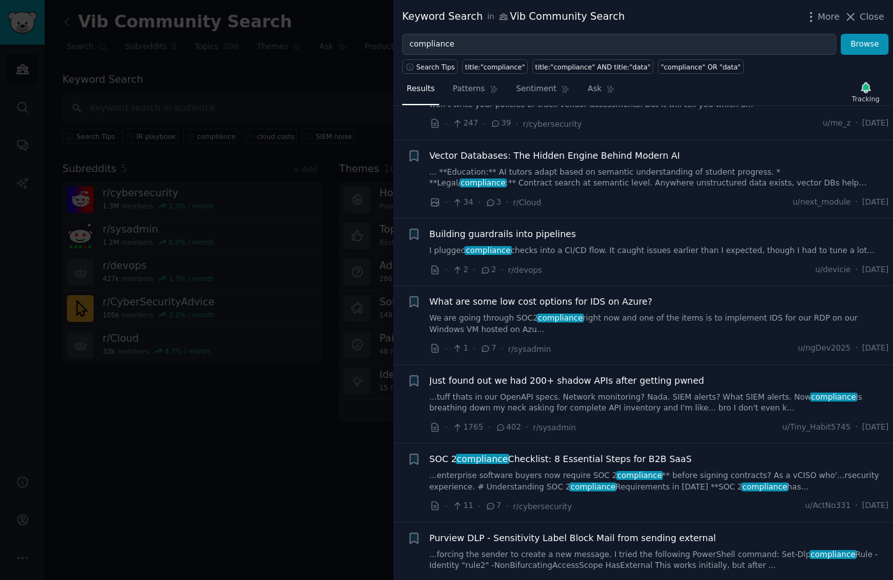
click at [611, 421] on div "· 1765 · 402 · r/sysadmin u/Tiny_Habit5745 · [DATE]" at bounding box center [660, 427] width 460 height 13
click at [745, 393] on link "...tuff thats in our OpenAPI specs. Network monitoring? Nada. SIEM alerts? What…" at bounding box center [660, 403] width 460 height 22
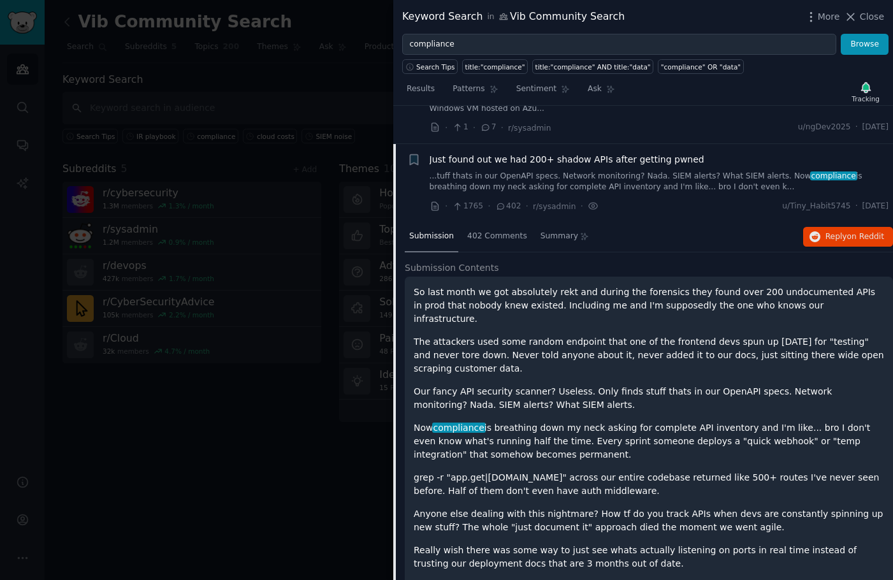
scroll to position [1600, 0]
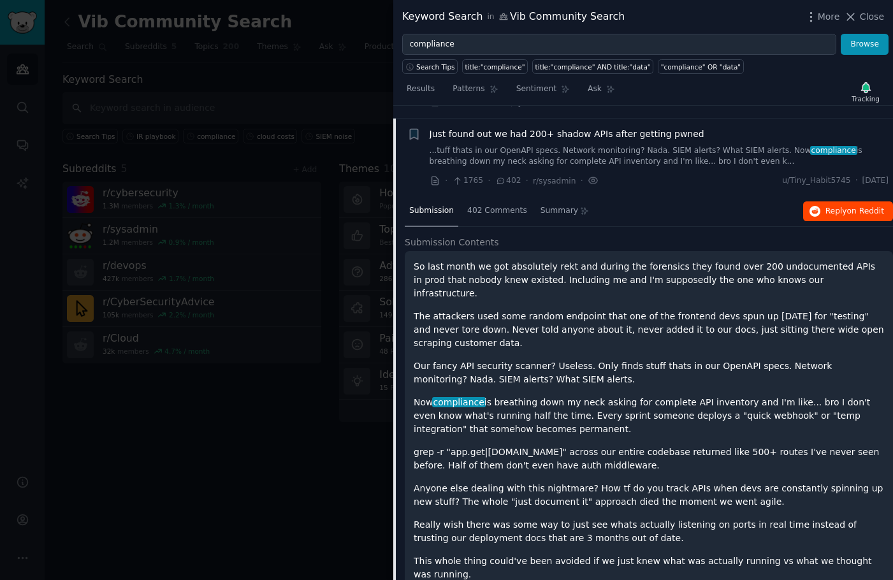
click at [826, 206] on span "Reply on Reddit" at bounding box center [855, 211] width 59 height 11
